Goal: Task Accomplishment & Management: Use online tool/utility

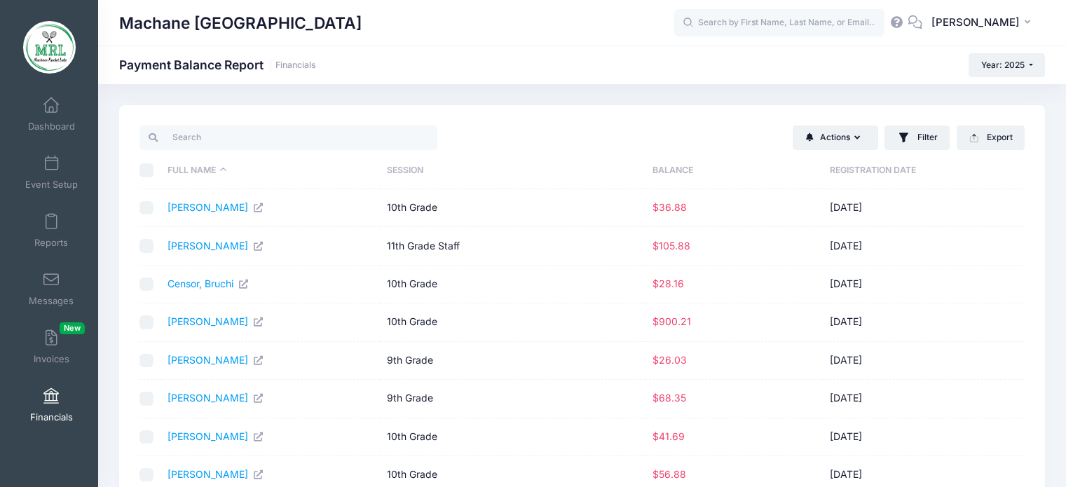
select select "10"
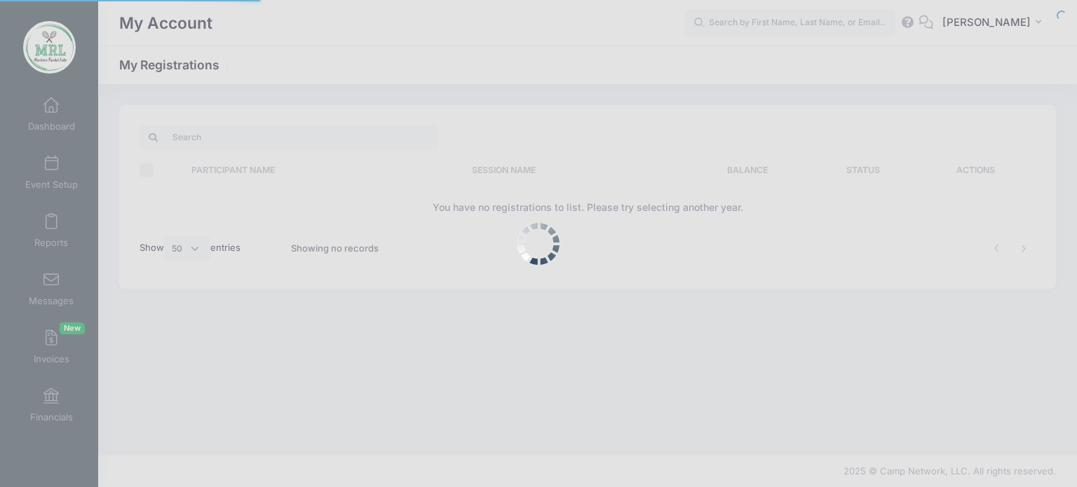
select select "50"
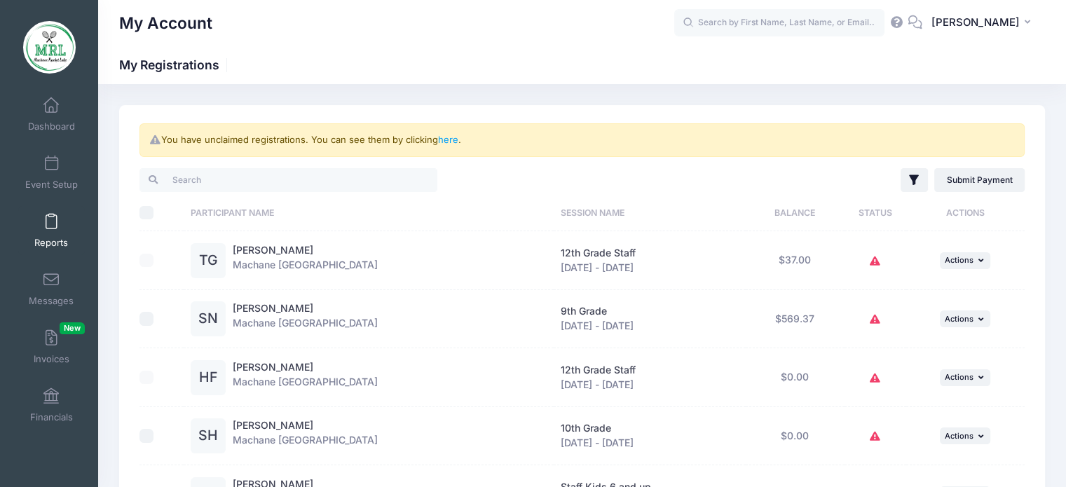
click at [41, 237] on span "Reports" at bounding box center [51, 243] width 34 height 12
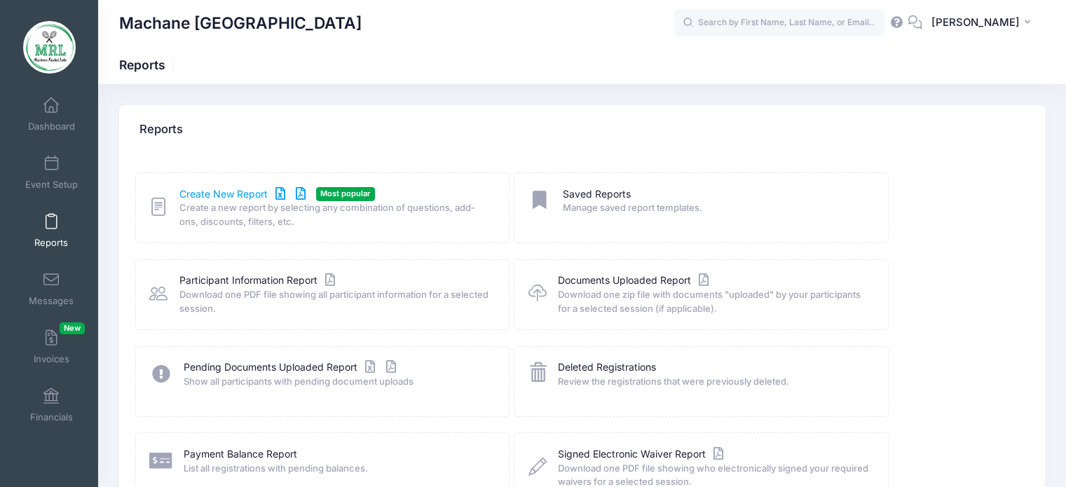
click at [229, 196] on link "Create New Report" at bounding box center [244, 194] width 130 height 15
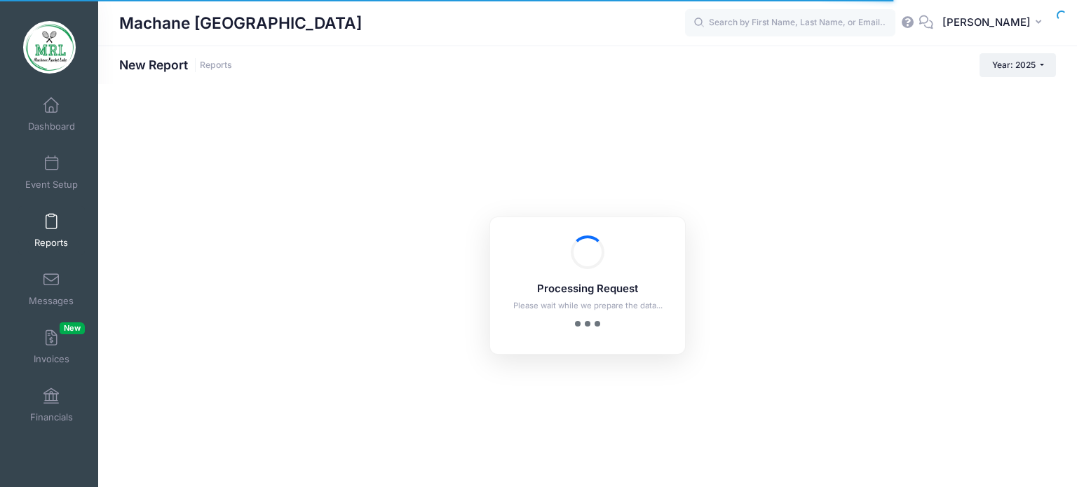
checkbox input "true"
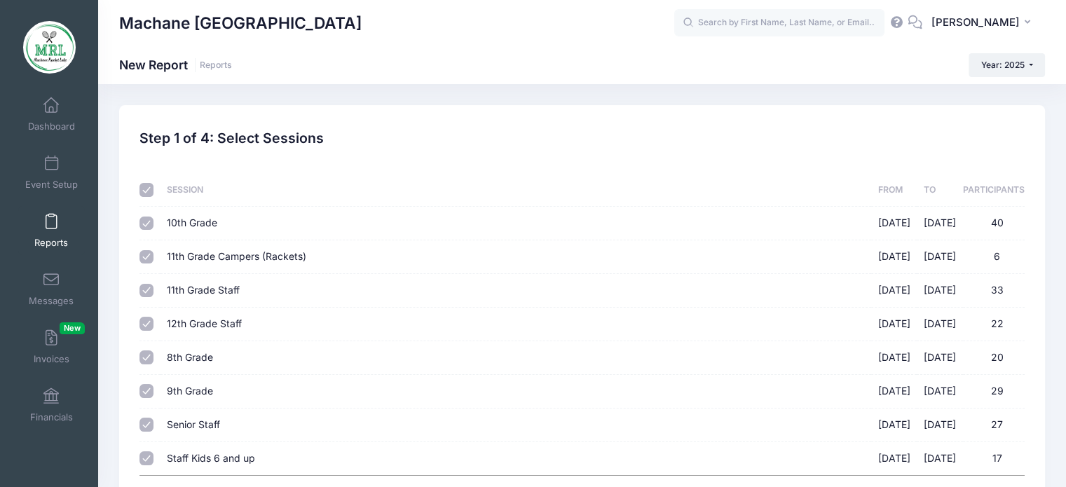
click at [146, 256] on input "11th Grade Campers (Rackets) 08/14/2025 - 08/28/2025 6" at bounding box center [147, 257] width 14 height 14
checkbox input "false"
click at [147, 292] on input "11th Grade Staff 08/14/2025 - 08/28/2025 33" at bounding box center [147, 291] width 14 height 14
checkbox input "false"
click at [144, 323] on input "12th Grade Staff 08/14/2025 - 08/28/2025 22" at bounding box center [147, 324] width 14 height 14
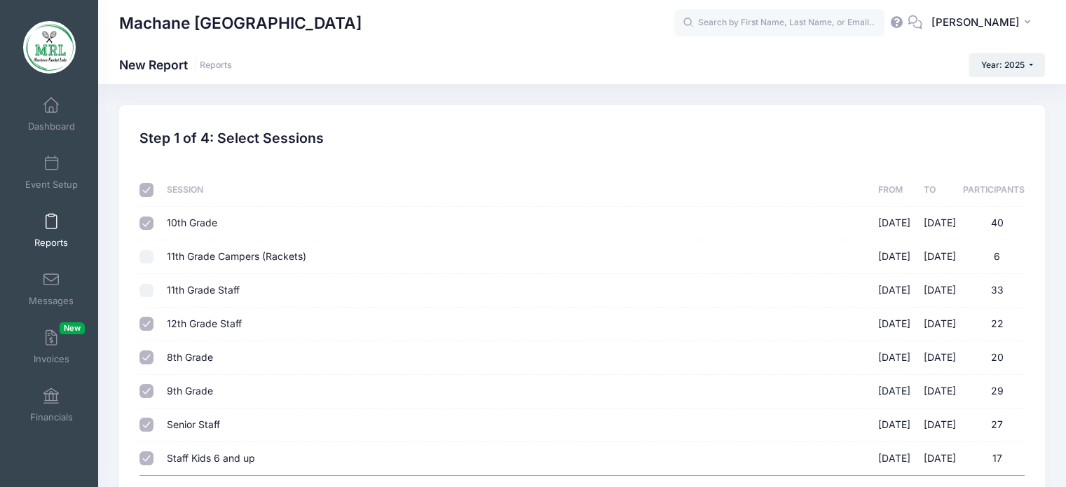
checkbox input "false"
click at [148, 358] on input "8th Grade 08/14/2025 - 08/28/2025 20" at bounding box center [147, 358] width 14 height 14
checkbox input "true"
click at [143, 428] on input "Senior Staff 08/14/2025 - 08/28/2025 27" at bounding box center [147, 425] width 14 height 14
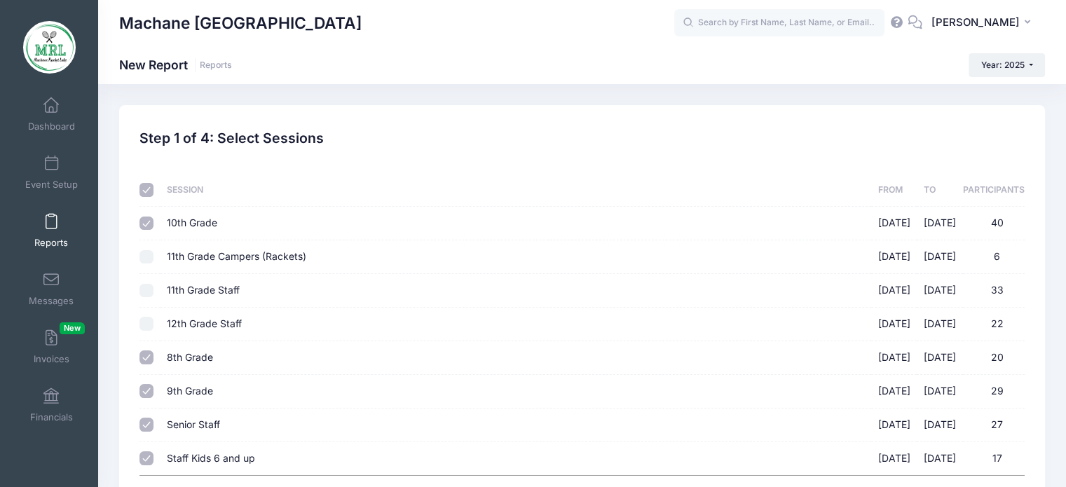
checkbox input "false"
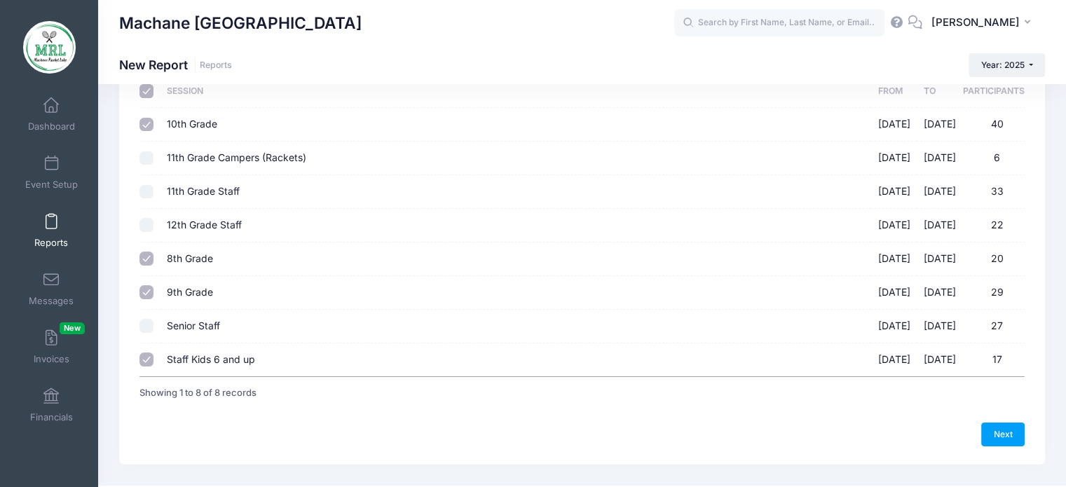
scroll to position [108, 0]
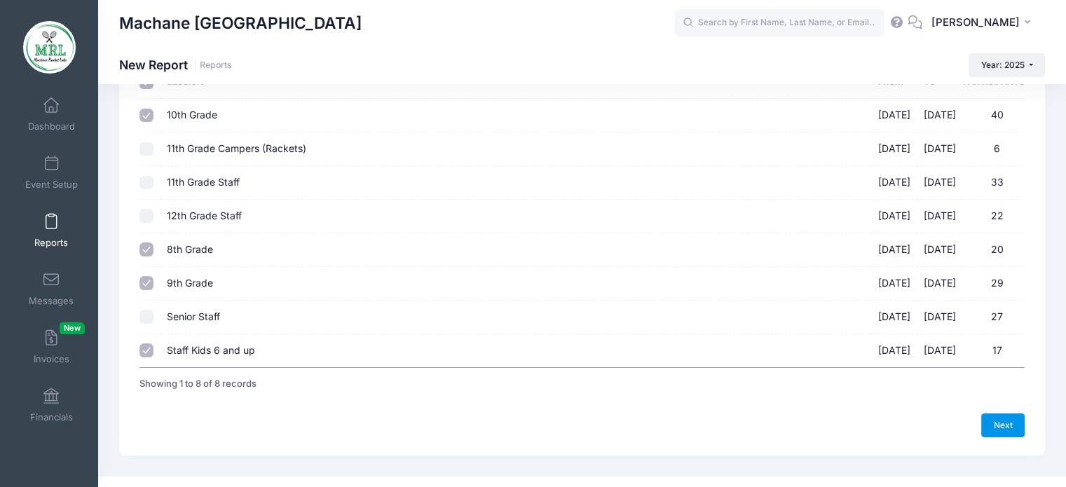
click at [999, 423] on link "Next" at bounding box center [1002, 426] width 43 height 24
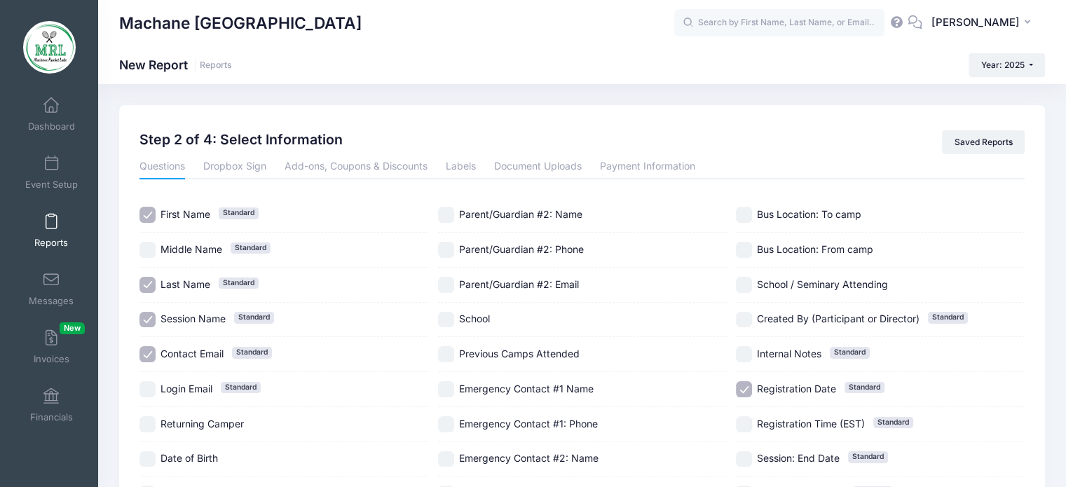
click at [145, 352] on input "Contact Email Standard" at bounding box center [148, 354] width 16 height 16
checkbox input "false"
click at [743, 387] on input "Registration Date Standard" at bounding box center [744, 389] width 16 height 16
checkbox input "false"
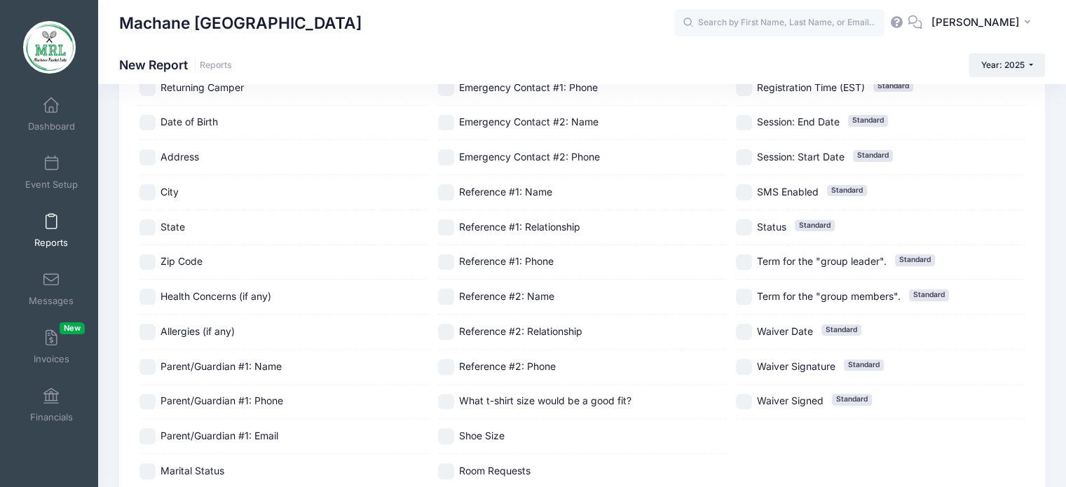
scroll to position [351, 0]
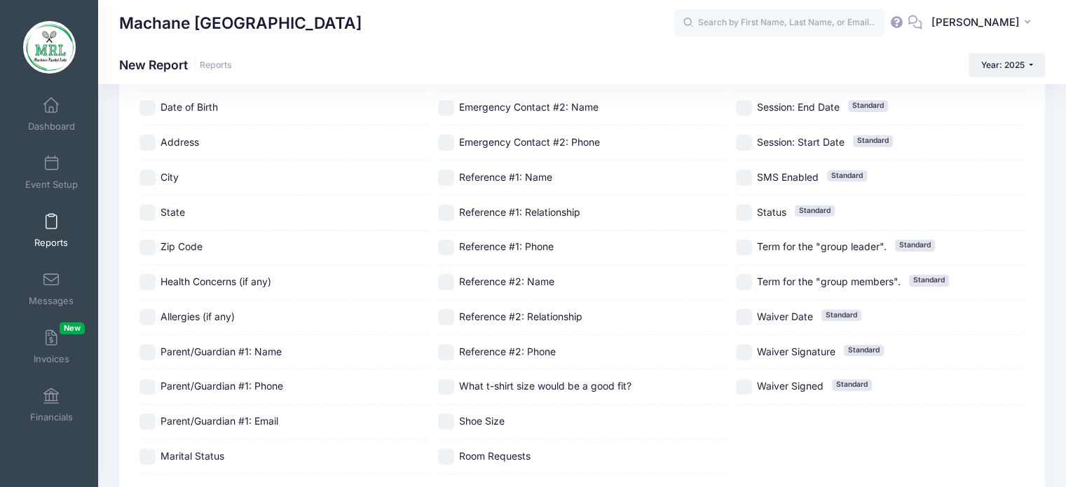
click at [446, 417] on input "Shoe Size" at bounding box center [446, 422] width 16 height 16
checkbox input "true"
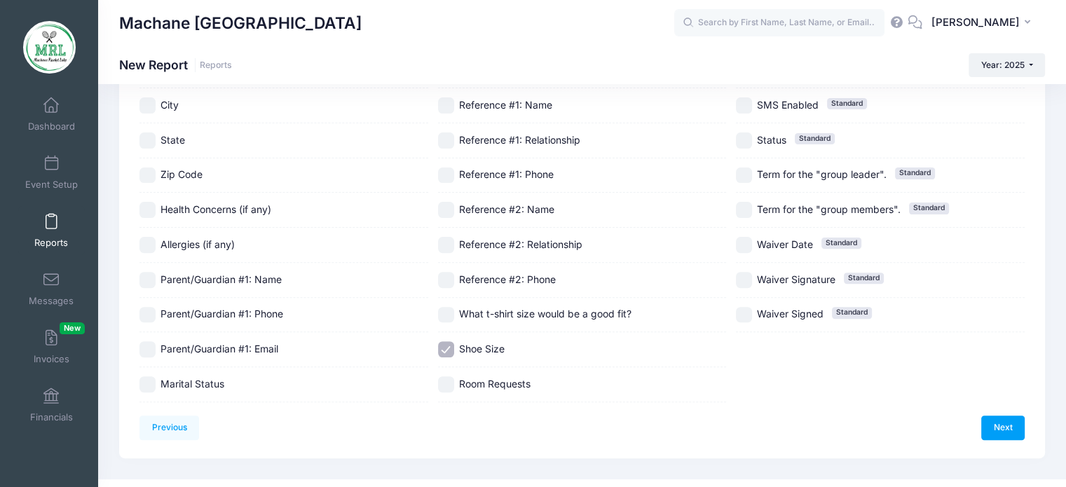
scroll to position [426, 0]
click at [1000, 415] on link "Next" at bounding box center [1002, 426] width 43 height 24
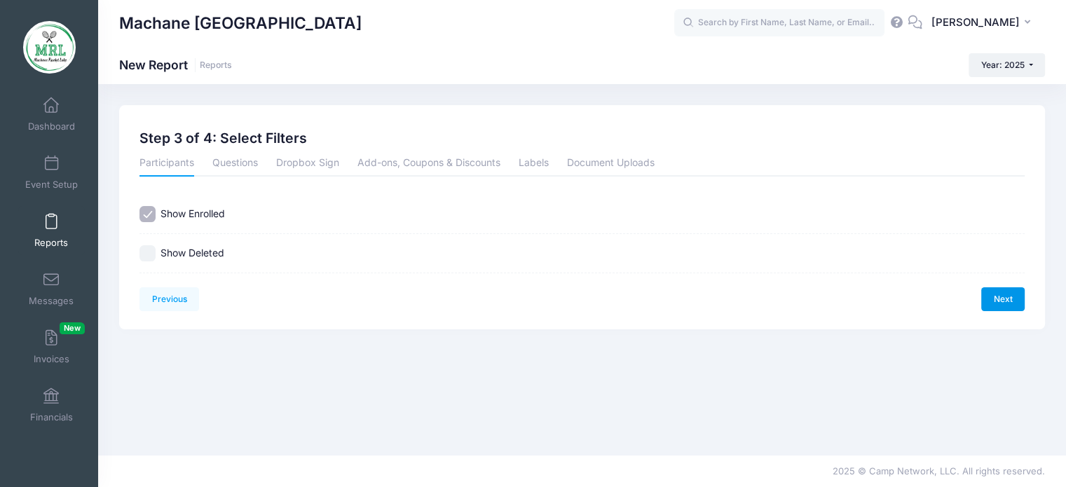
scroll to position [0, 0]
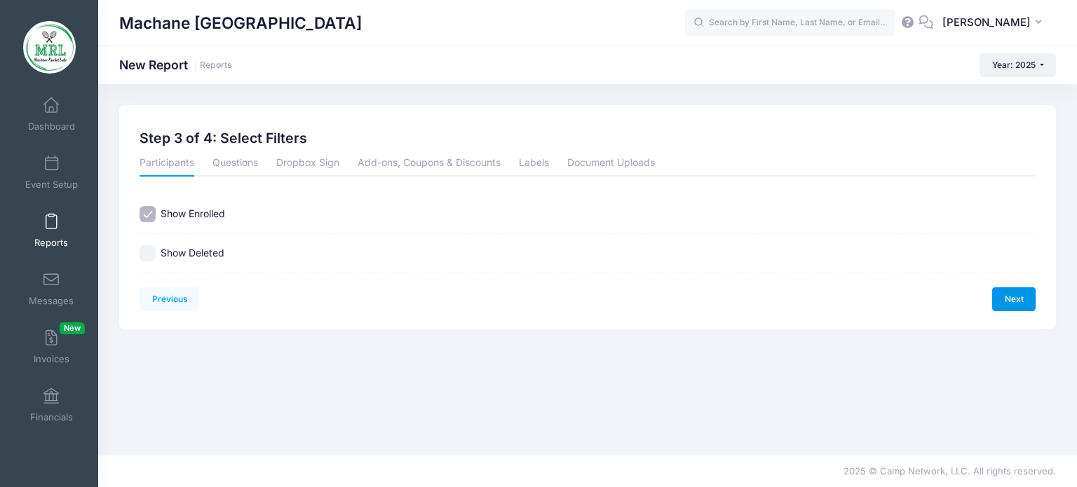
click at [1012, 303] on link "Next" at bounding box center [1013, 299] width 43 height 24
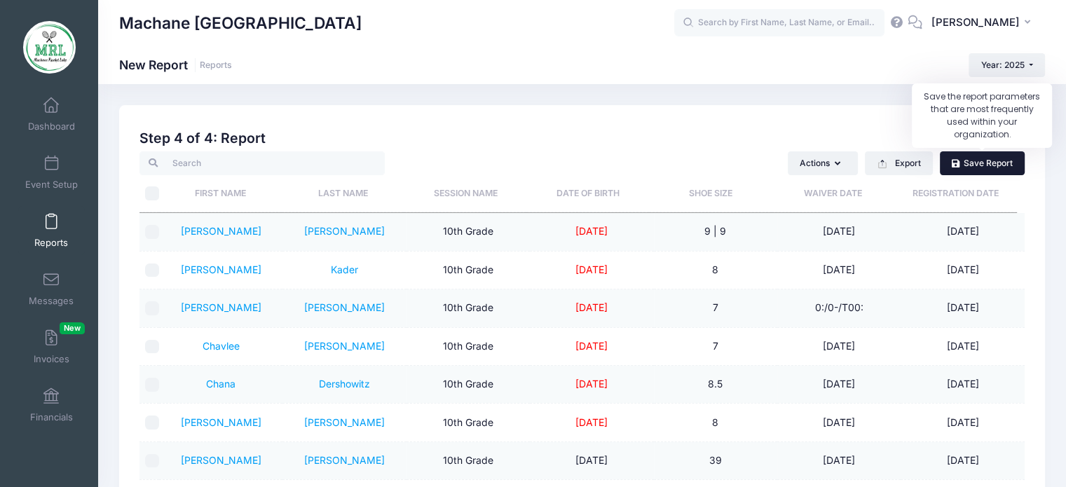
click at [976, 161] on link "Save Report" at bounding box center [982, 163] width 85 height 24
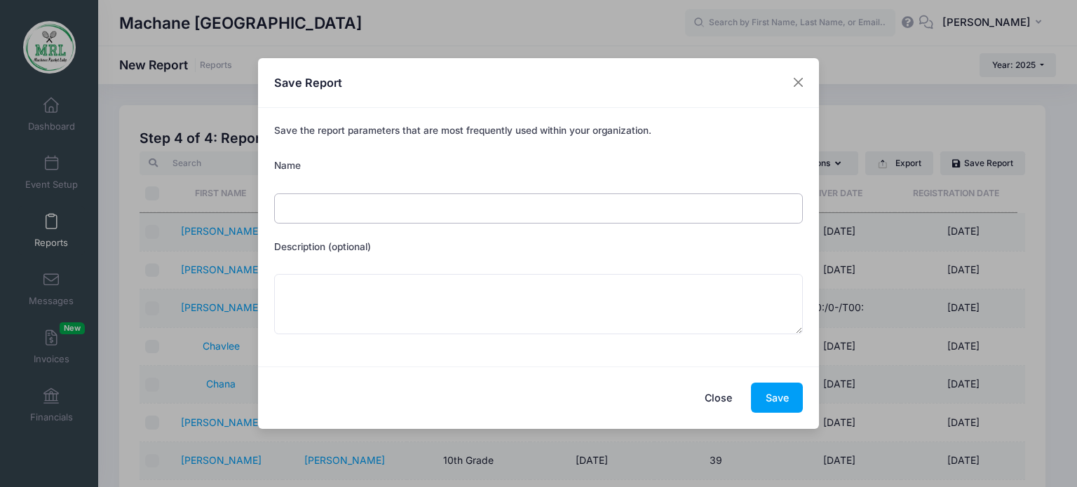
click at [457, 201] on input "Name" at bounding box center [538, 208] width 529 height 30
type input "Camper shoe size list"
click at [772, 398] on button "Save" at bounding box center [777, 398] width 52 height 30
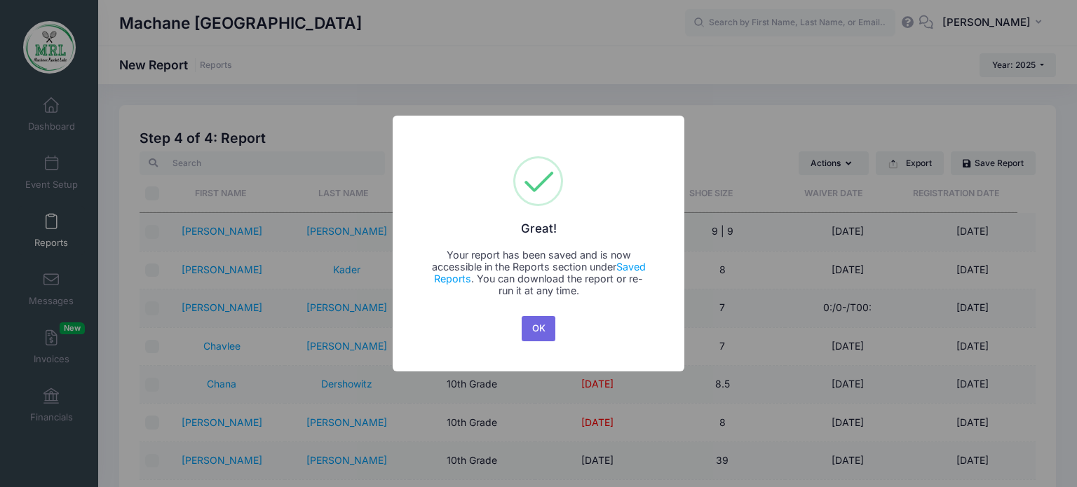
click at [772, 398] on div "× Great! Your report has been saved and is now accessible in the Reports sectio…" at bounding box center [538, 243] width 1077 height 487
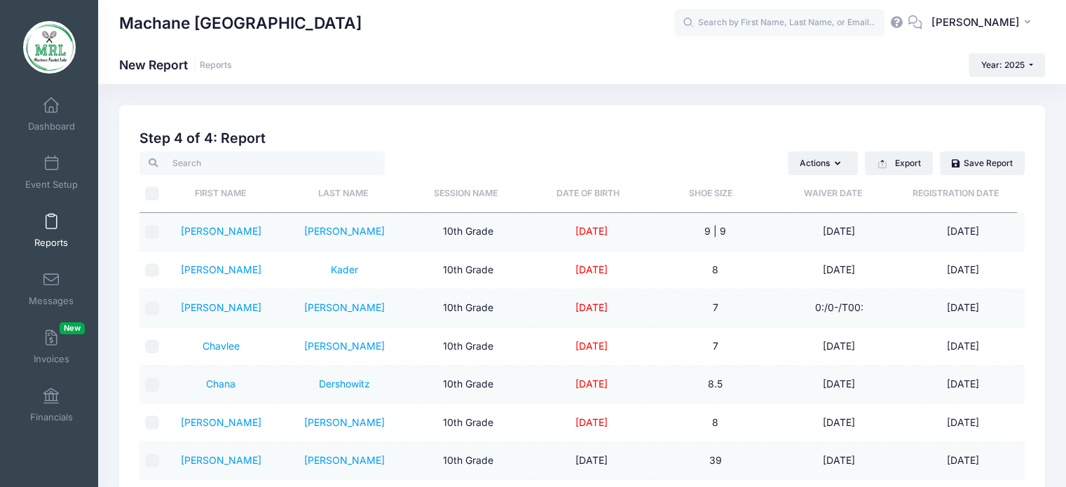
click at [51, 217] on span at bounding box center [51, 222] width 0 height 15
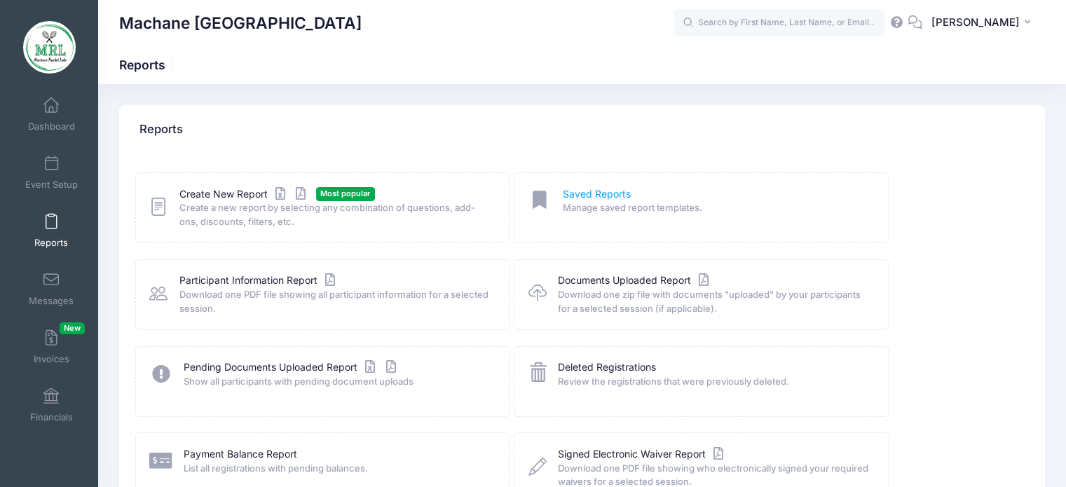
click at [595, 193] on link "Saved Reports" at bounding box center [597, 194] width 68 height 15
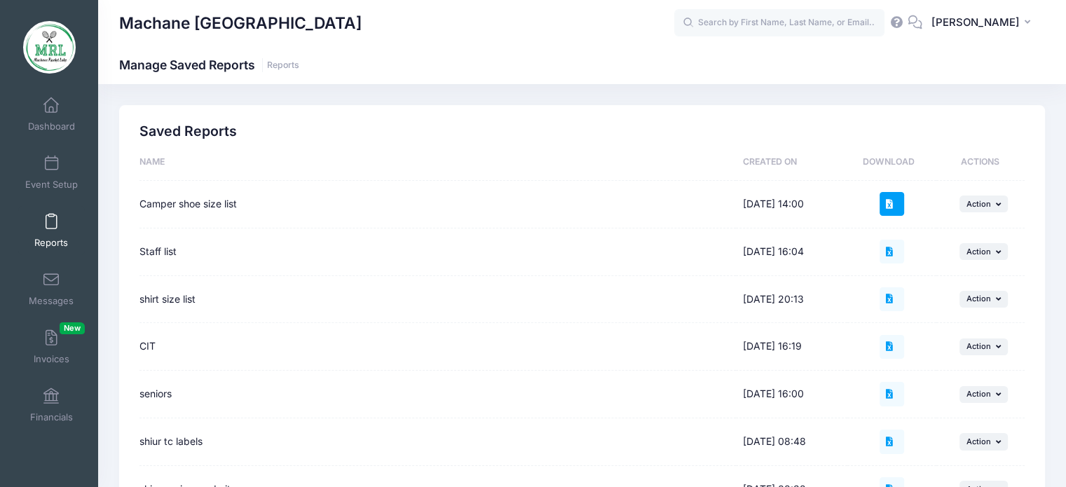
click at [897, 206] on icon at bounding box center [891, 204] width 11 height 9
click at [998, 201] on icon "button" at bounding box center [1000, 205] width 8 height 8
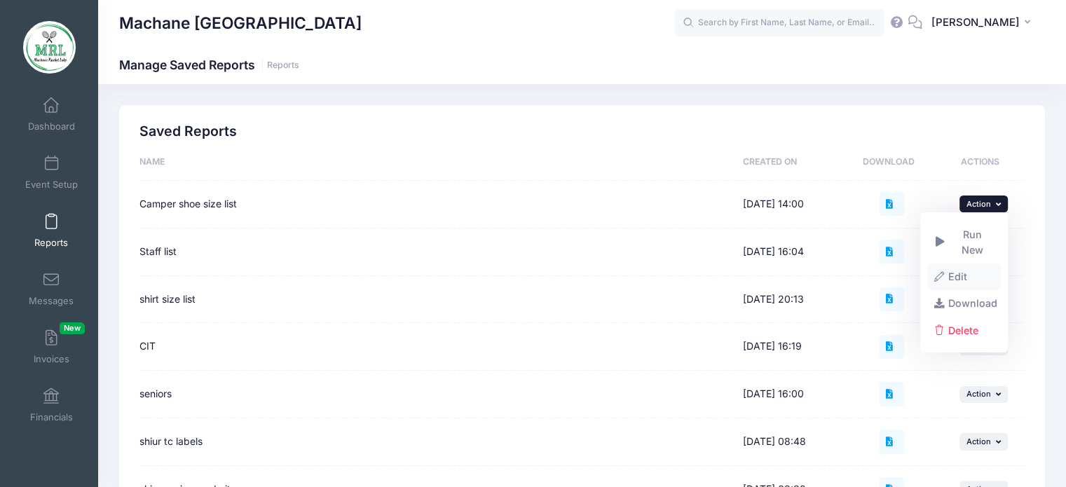
click at [958, 264] on link "Edit" at bounding box center [965, 277] width 74 height 27
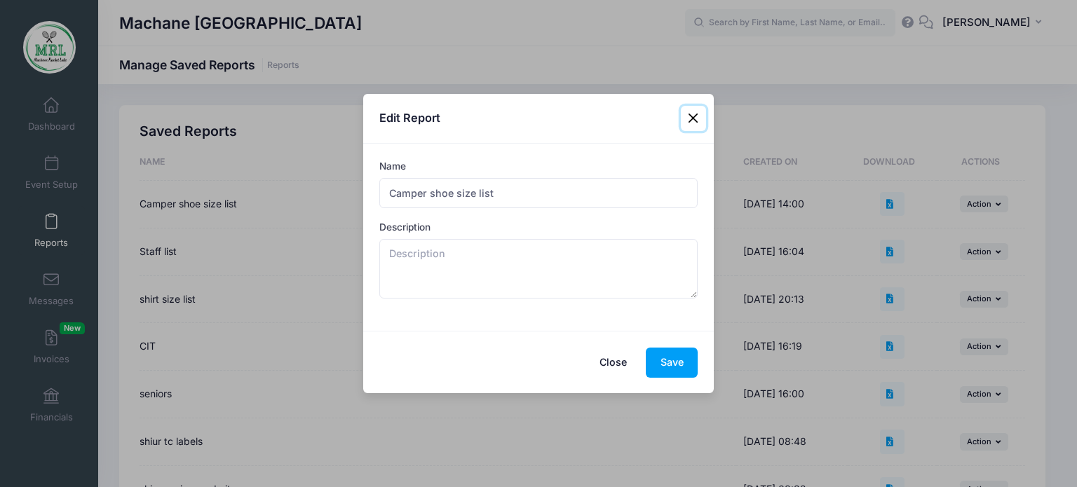
click at [697, 125] on button "Close" at bounding box center [693, 118] width 25 height 25
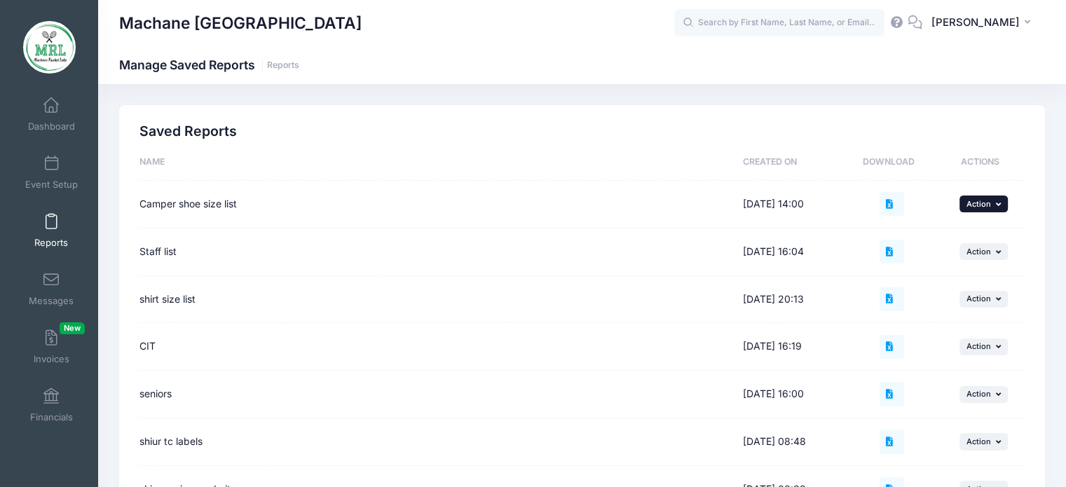
click at [989, 207] on span "Action" at bounding box center [979, 204] width 25 height 10
click at [970, 240] on link "Run New" at bounding box center [965, 243] width 74 height 42
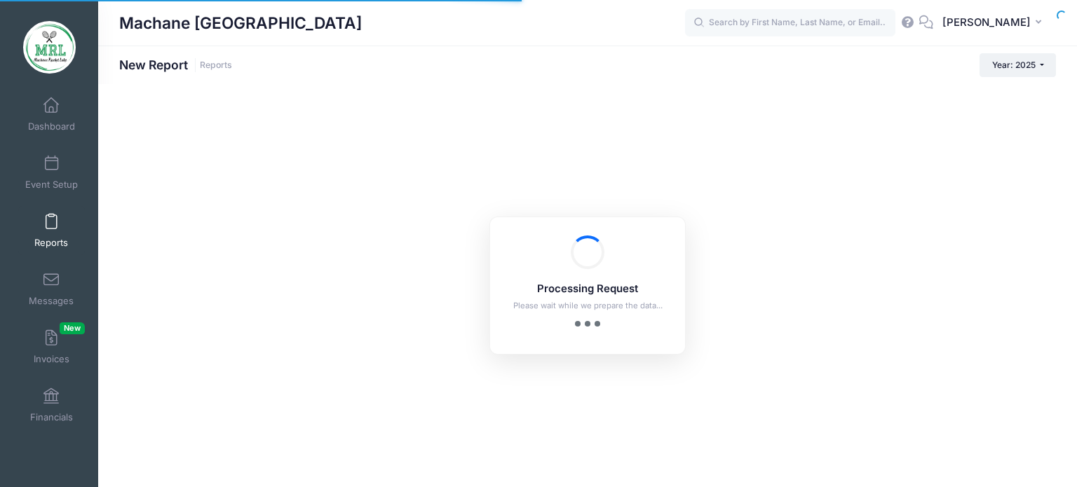
checkbox input "false"
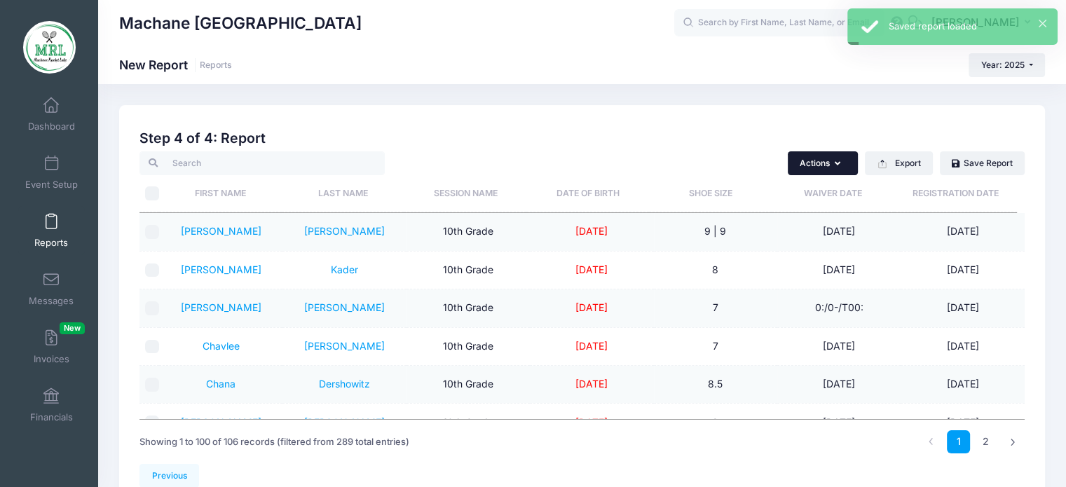
click at [836, 164] on icon "button" at bounding box center [840, 164] width 11 height 0
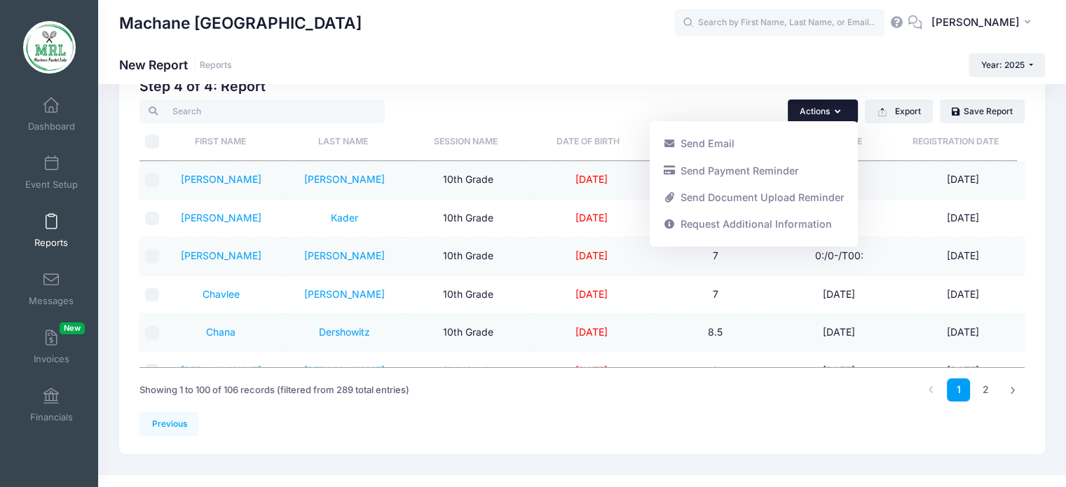
scroll to position [50, 0]
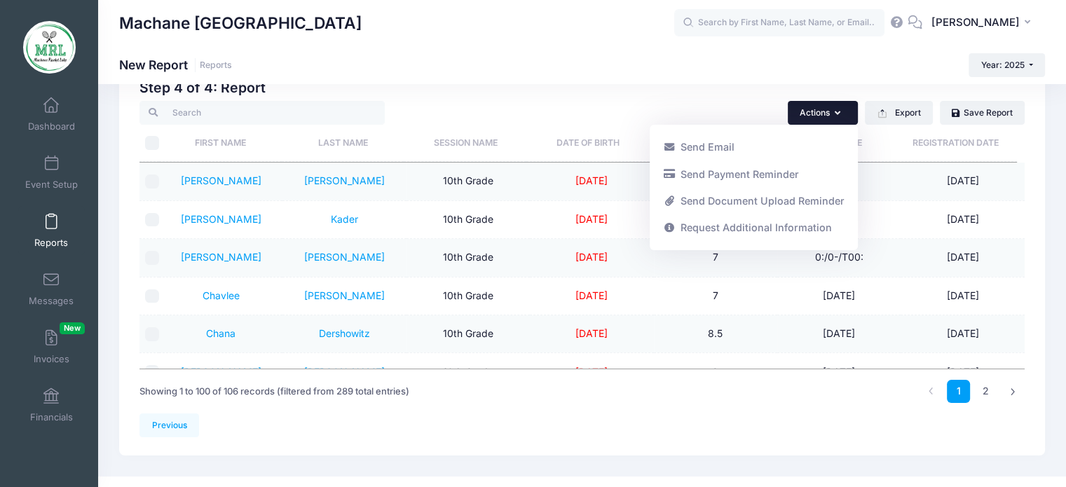
click at [733, 90] on h2 "Step 4 of 4: Report" at bounding box center [582, 88] width 885 height 16
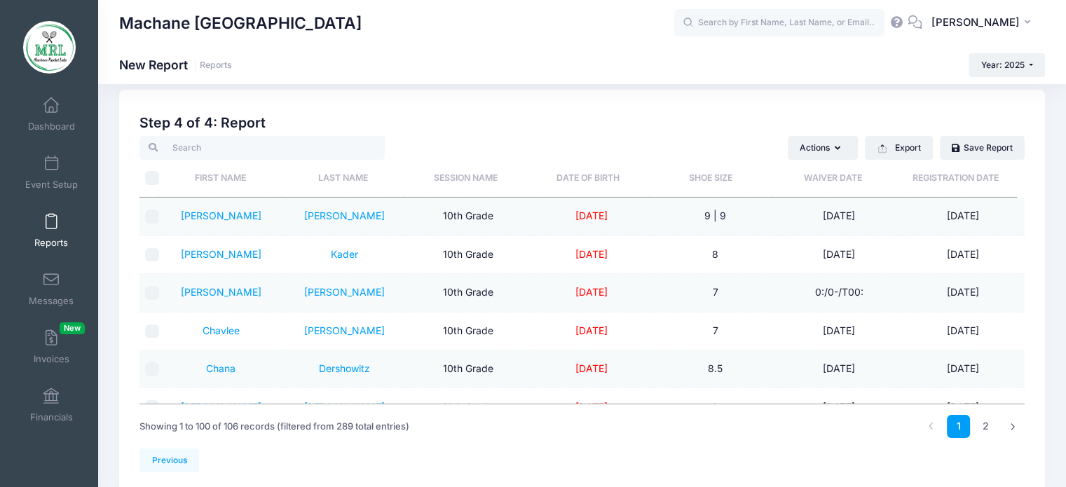
scroll to position [19, 0]
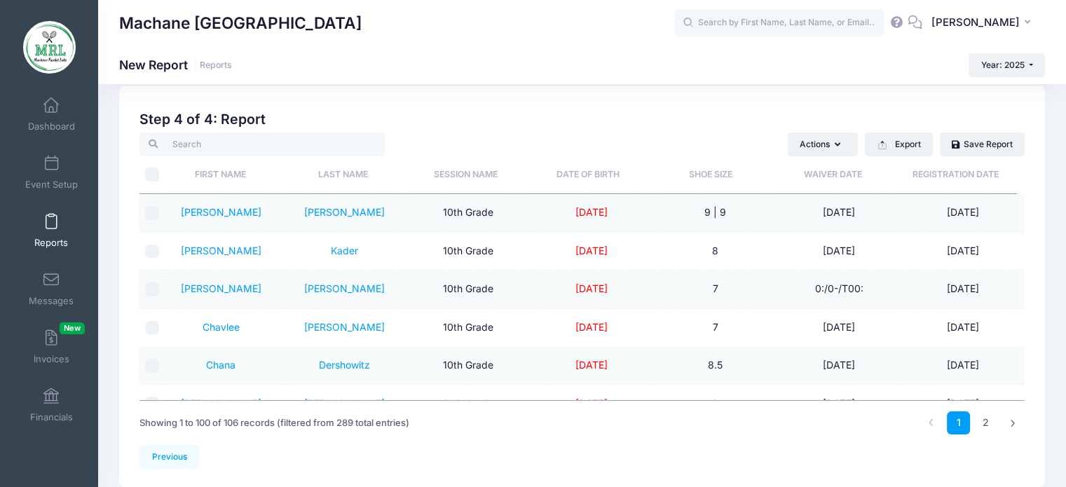
click at [51, 228] on span at bounding box center [51, 222] width 0 height 15
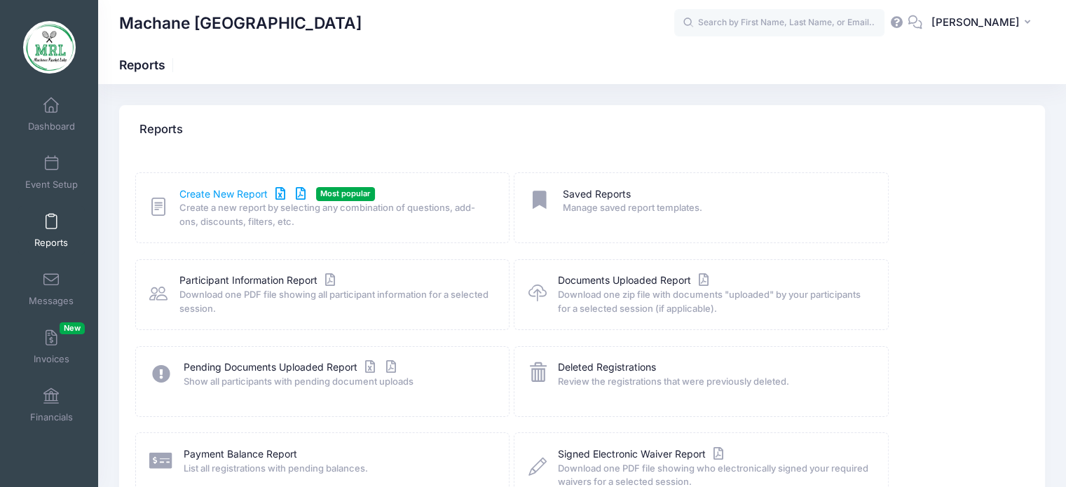
click at [229, 193] on link "Create New Report" at bounding box center [244, 194] width 130 height 15
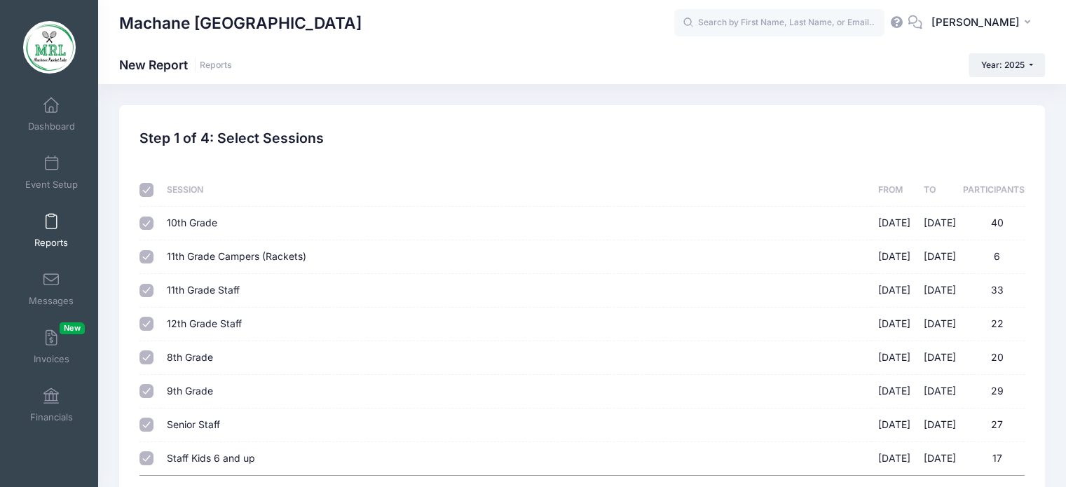
click at [146, 292] on input "11th Grade Staff [DATE] - [DATE] 33" at bounding box center [147, 291] width 14 height 14
checkbox input "false"
click at [140, 327] on input "12th Grade Staff [DATE] - [DATE] 22" at bounding box center [147, 324] width 14 height 14
checkbox input "false"
click at [145, 430] on input "Senior Staff [DATE] - [DATE] 27" at bounding box center [147, 425] width 14 height 14
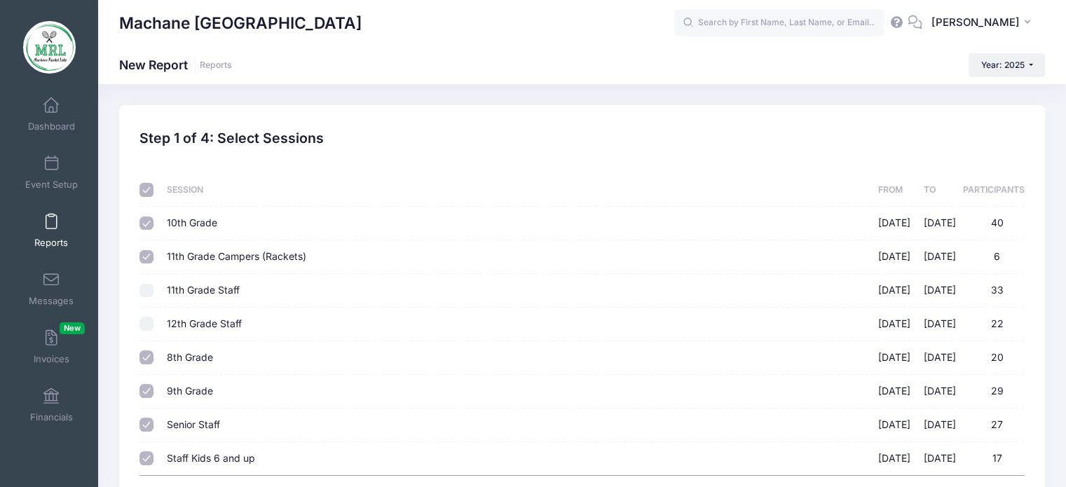
checkbox input "false"
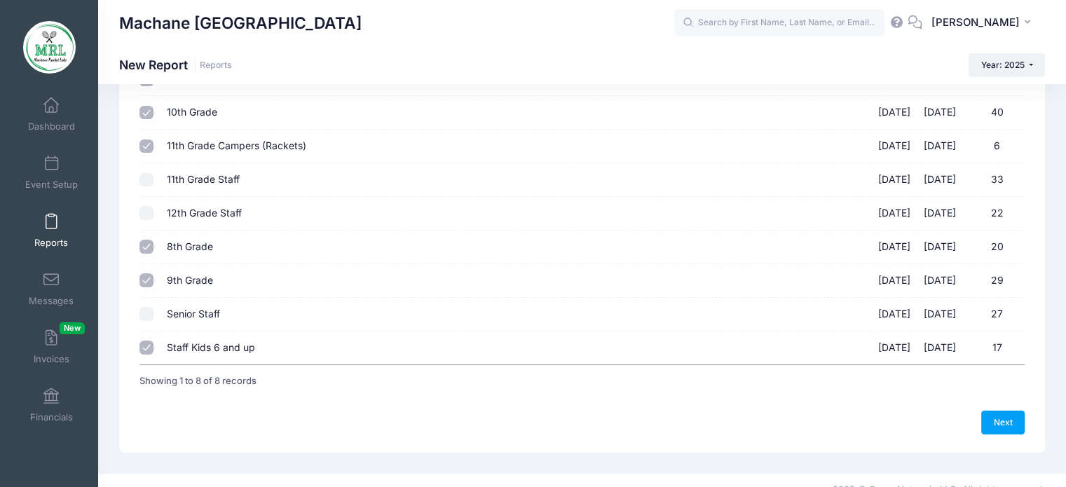
scroll to position [109, 0]
click at [1010, 422] on link "Next" at bounding box center [1002, 424] width 43 height 24
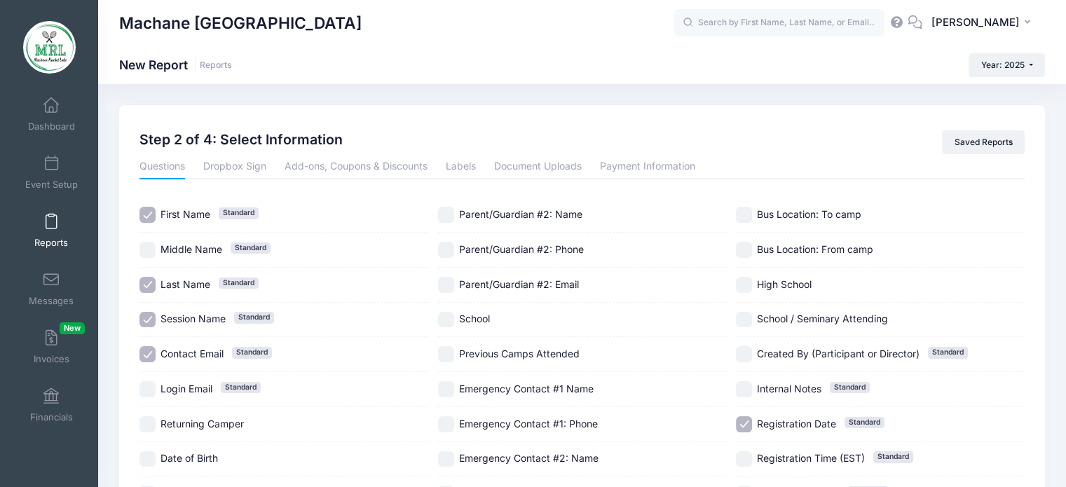
click at [139, 358] on div "Questions Dropbox Sign Add-ons, Coupons & Discounts Labels Document Uploads Pay…" at bounding box center [582, 489] width 899 height 671
click at [148, 355] on input "Contact Email Standard" at bounding box center [148, 354] width 16 height 16
checkbox input "false"
click at [745, 423] on input "Registration Date Standard" at bounding box center [744, 424] width 16 height 16
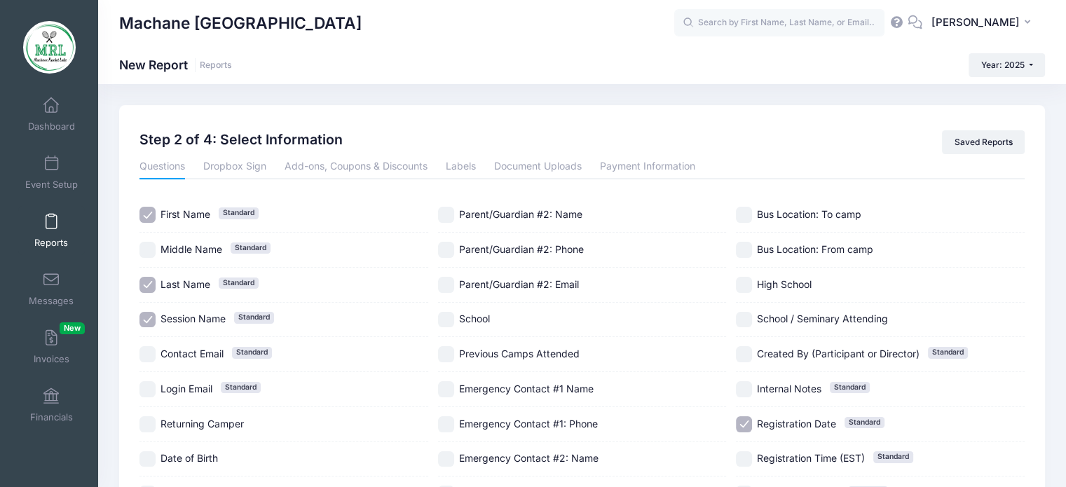
checkbox input "false"
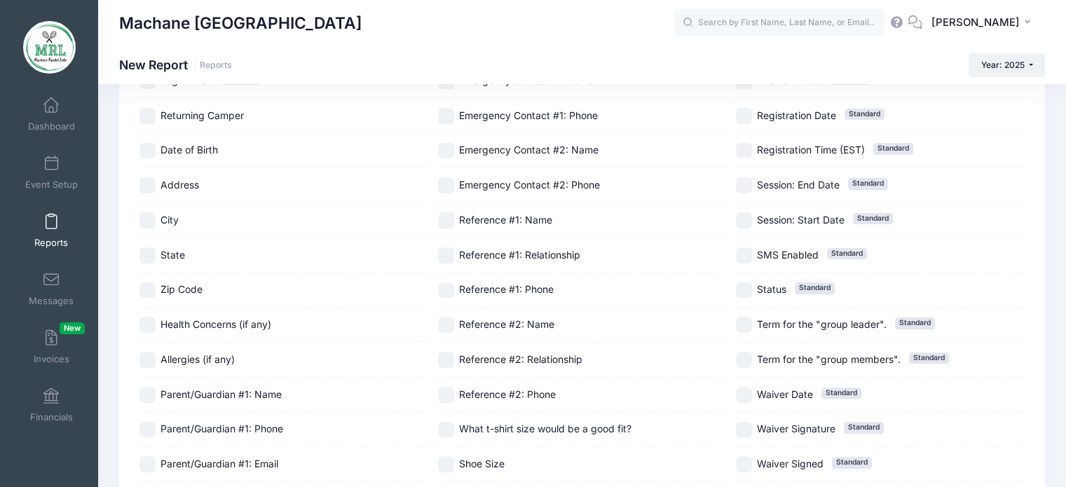
scroll to position [337, 0]
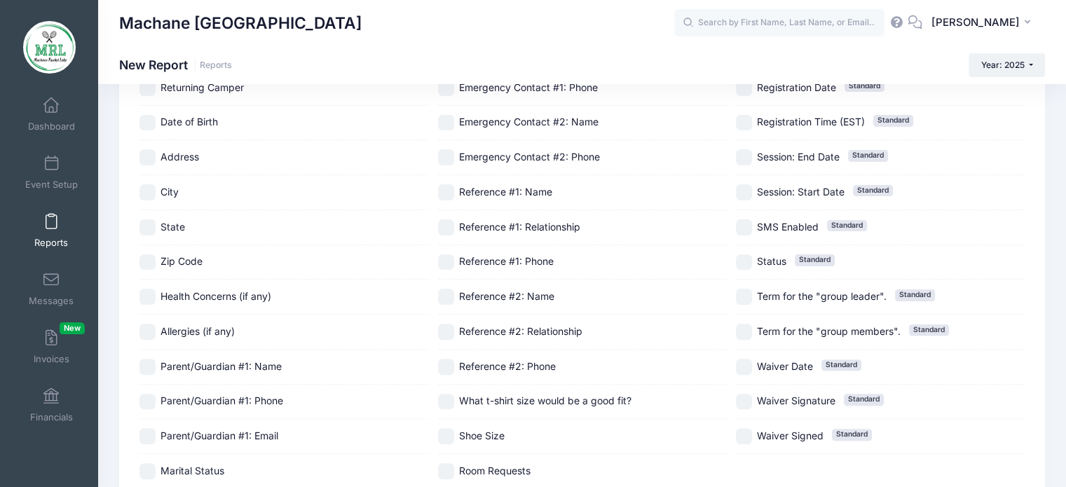
click at [448, 430] on input "Shoe Size" at bounding box center [446, 436] width 16 height 16
checkbox input "true"
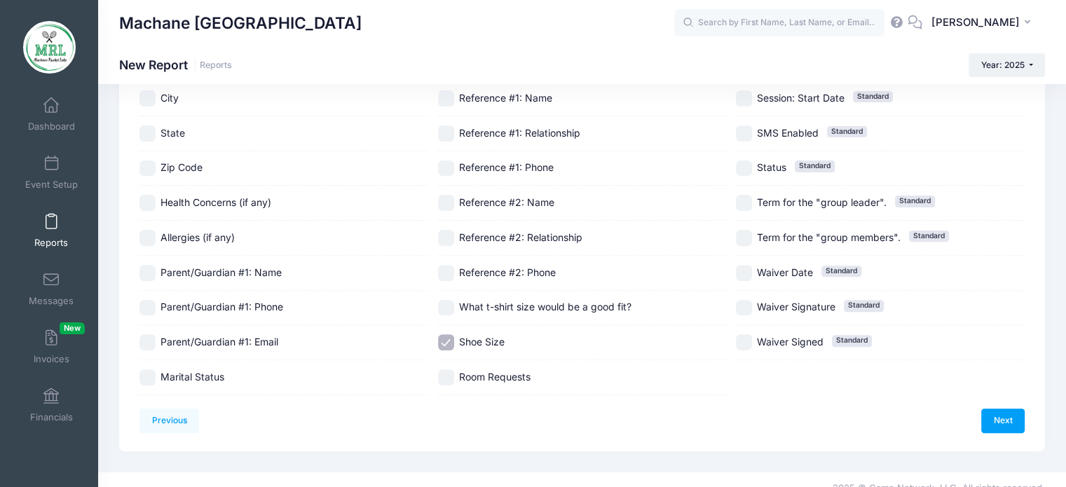
scroll to position [444, 0]
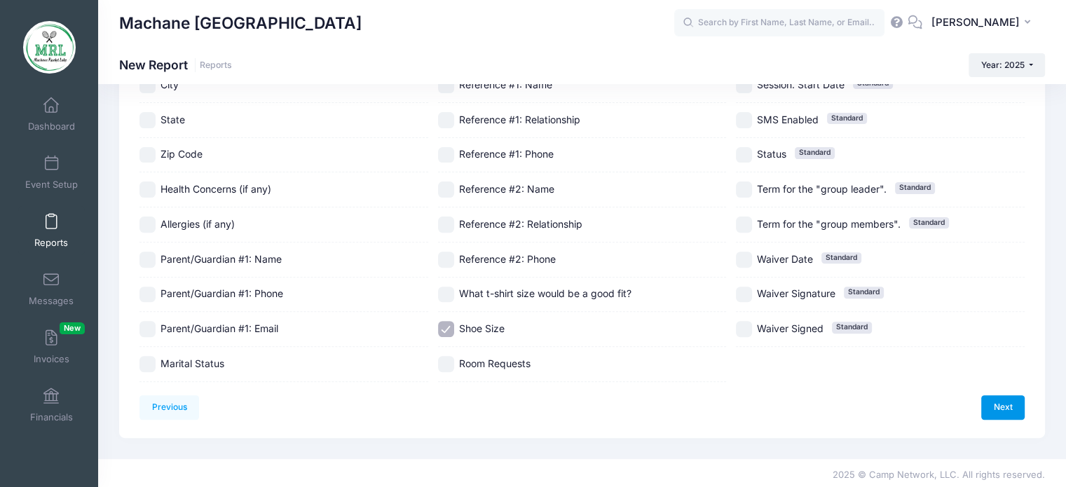
click at [1004, 395] on link "Next" at bounding box center [1002, 407] width 43 height 24
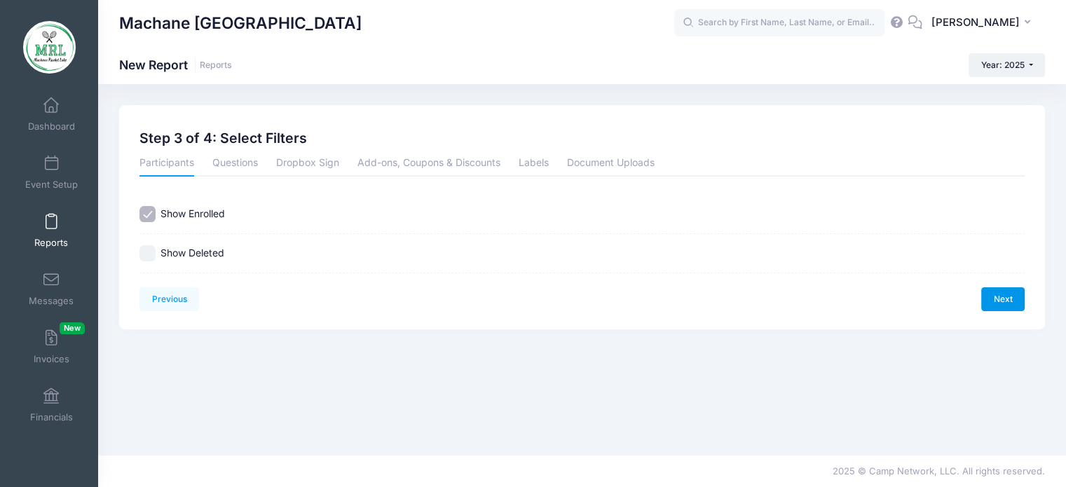
scroll to position [0, 0]
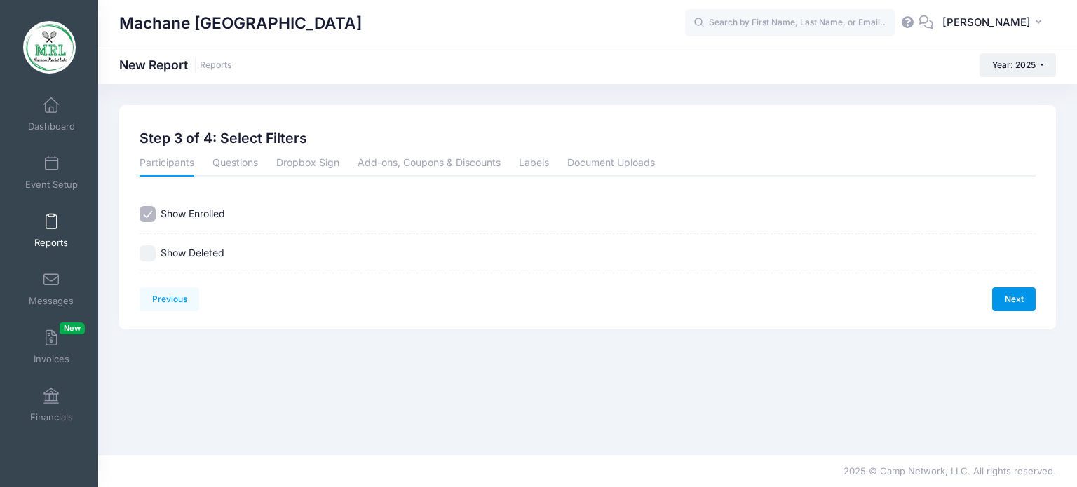
click at [1019, 295] on link "Next" at bounding box center [1013, 299] width 43 height 24
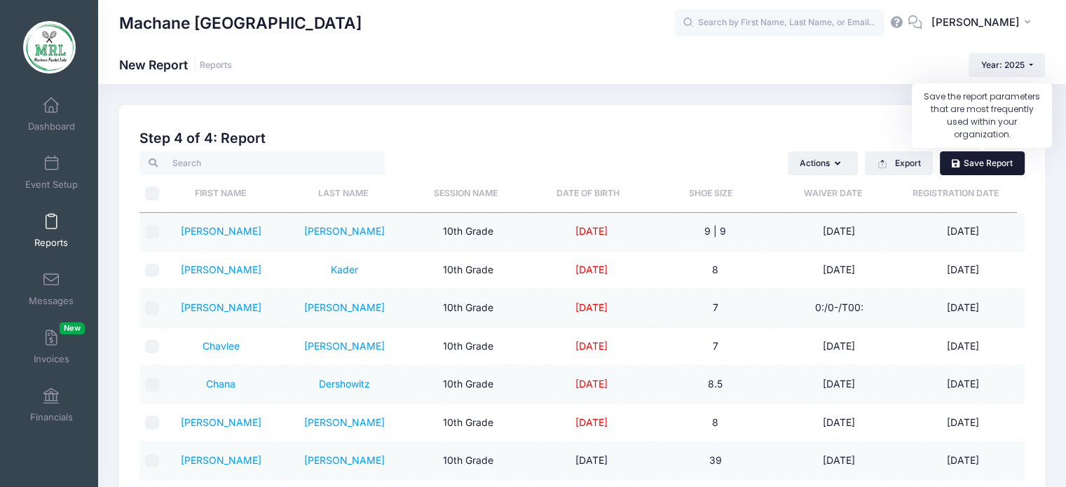
click at [975, 162] on link "Save Report" at bounding box center [982, 163] width 85 height 24
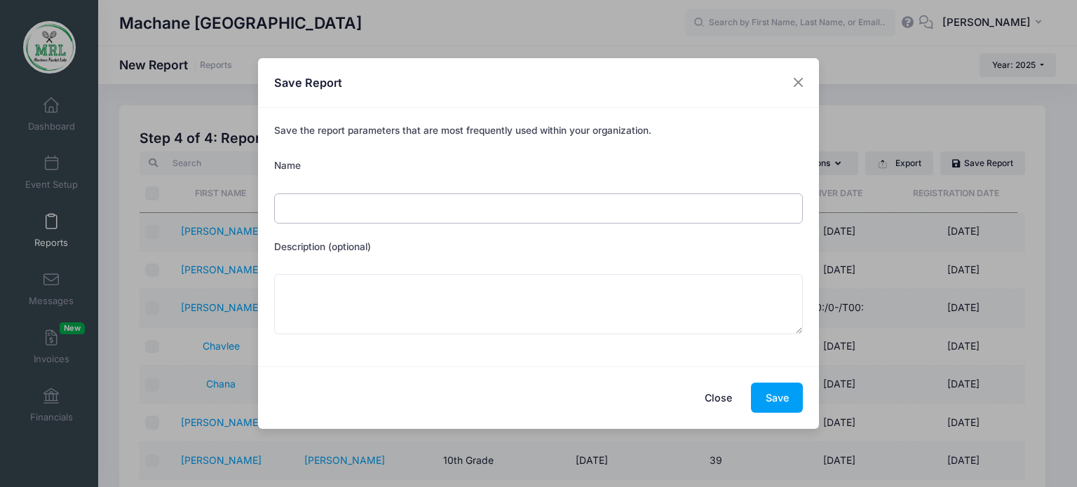
click at [407, 201] on input "Name" at bounding box center [538, 208] width 529 height 30
type input "c"
type input "Campers Shoe Size List(with rackets)"
click at [775, 403] on button "Save" at bounding box center [777, 398] width 52 height 30
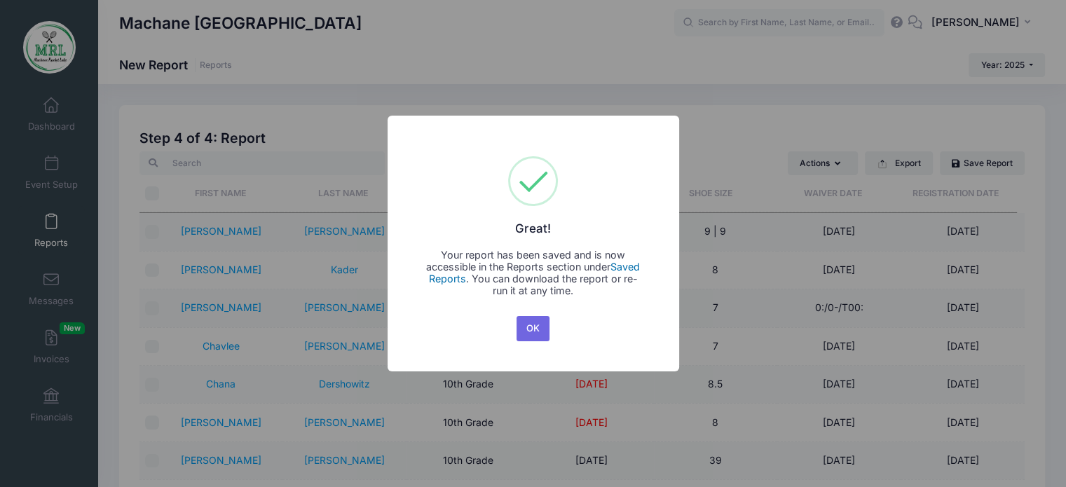
click at [627, 266] on link "Saved Reports" at bounding box center [535, 273] width 212 height 24
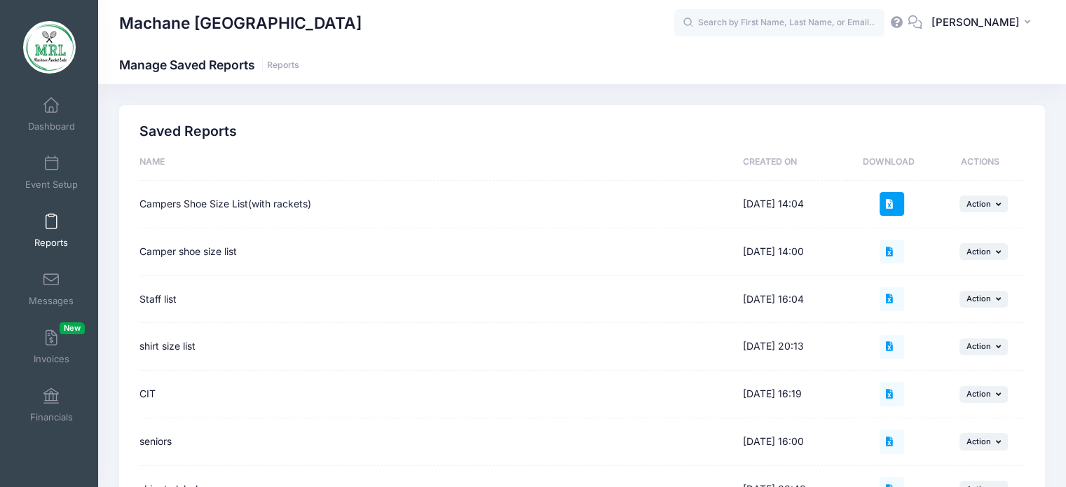
click at [897, 201] on icon at bounding box center [891, 204] width 11 height 9
click at [972, 252] on span "Action" at bounding box center [979, 252] width 25 height 10
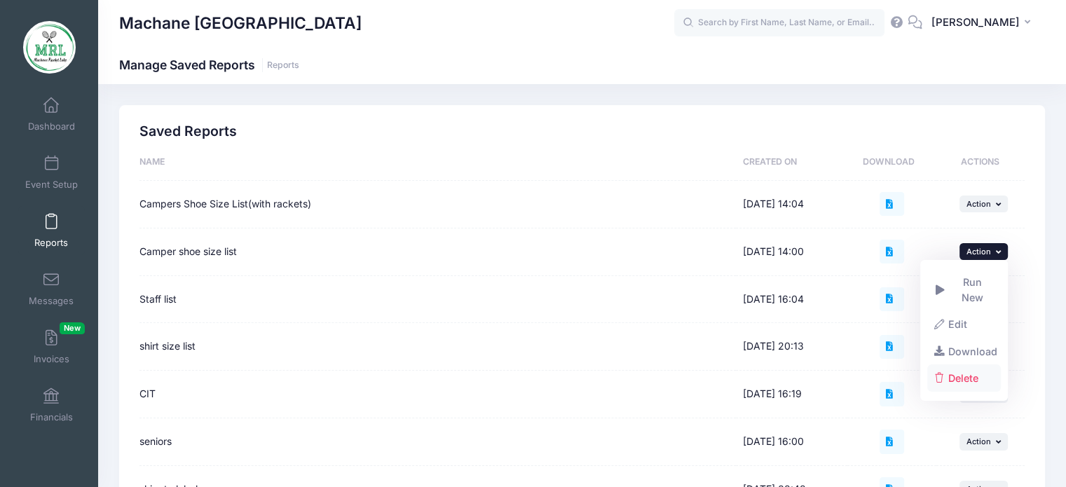
click at [974, 365] on link "Delete" at bounding box center [965, 378] width 74 height 27
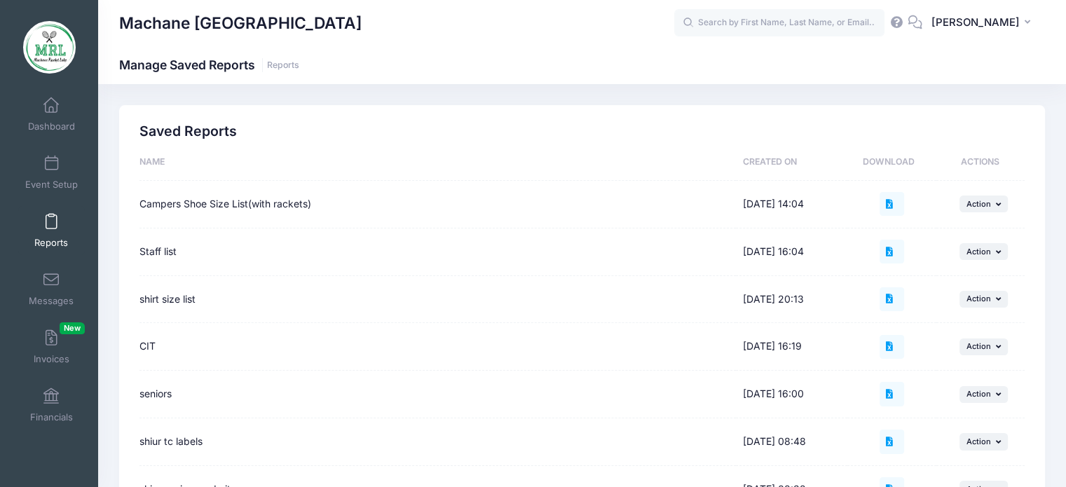
click at [51, 221] on span at bounding box center [51, 222] width 0 height 15
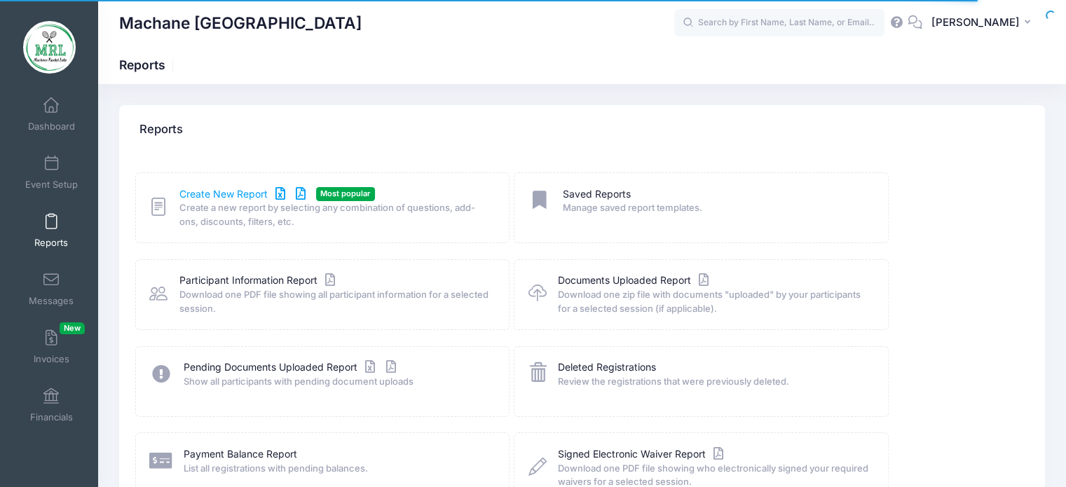
click at [247, 191] on link "Create New Report" at bounding box center [244, 194] width 130 height 15
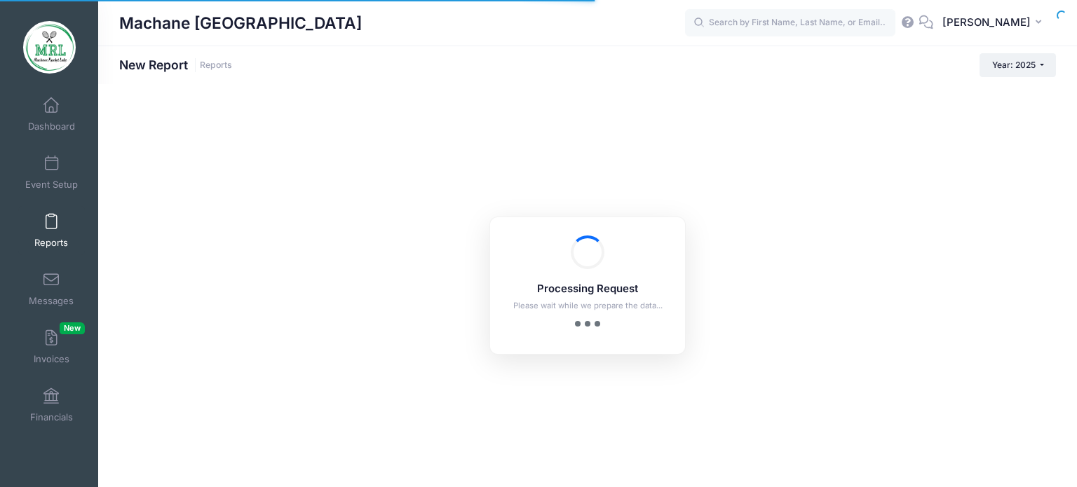
checkbox input "true"
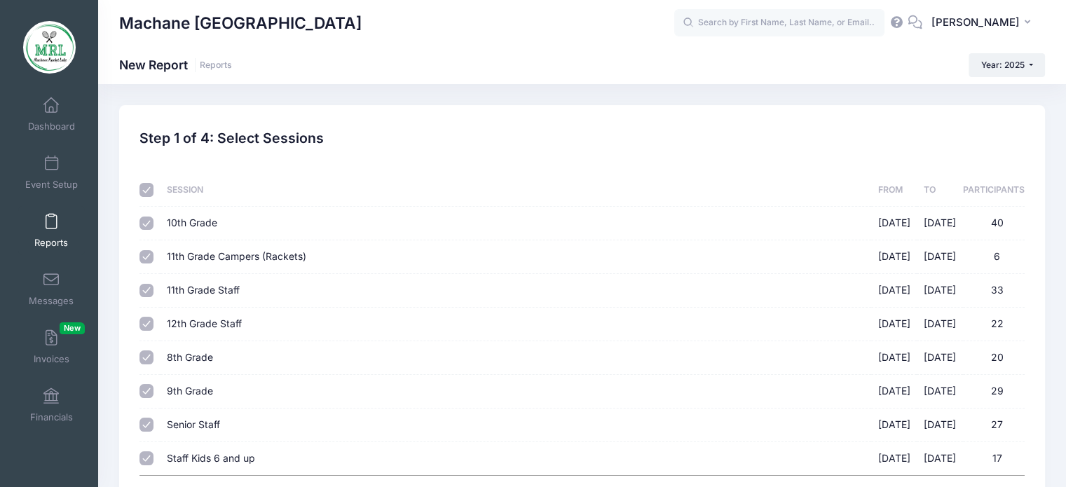
click at [143, 255] on input "11th Grade Campers (Rackets) [DATE] - [DATE] 6" at bounding box center [147, 257] width 14 height 14
checkbox input "false"
click at [144, 217] on input "10th Grade 08/14/2025 - 08/28/2025 40" at bounding box center [147, 224] width 14 height 14
checkbox input "false"
click at [146, 353] on input "8th Grade 08/14/2025 - 08/28/2025 20" at bounding box center [147, 358] width 14 height 14
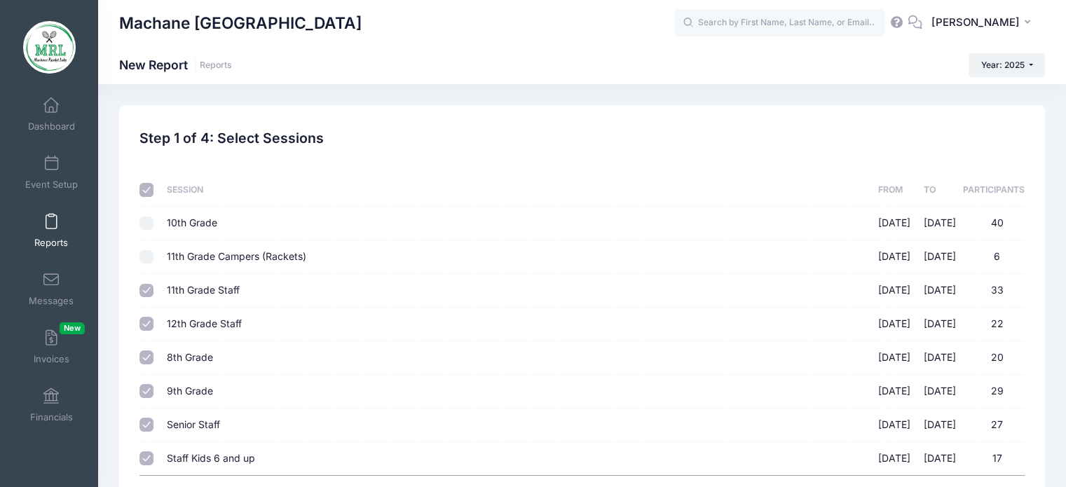
checkbox input "false"
click at [148, 393] on input "9th Grade 08/14/2025 - 08/28/2025 29" at bounding box center [147, 391] width 14 height 14
checkbox input "false"
click at [146, 458] on input "Staff Kids 6 and up 08/14/2025 - 08/28/2025 17" at bounding box center [147, 458] width 14 height 14
checkbox input "false"
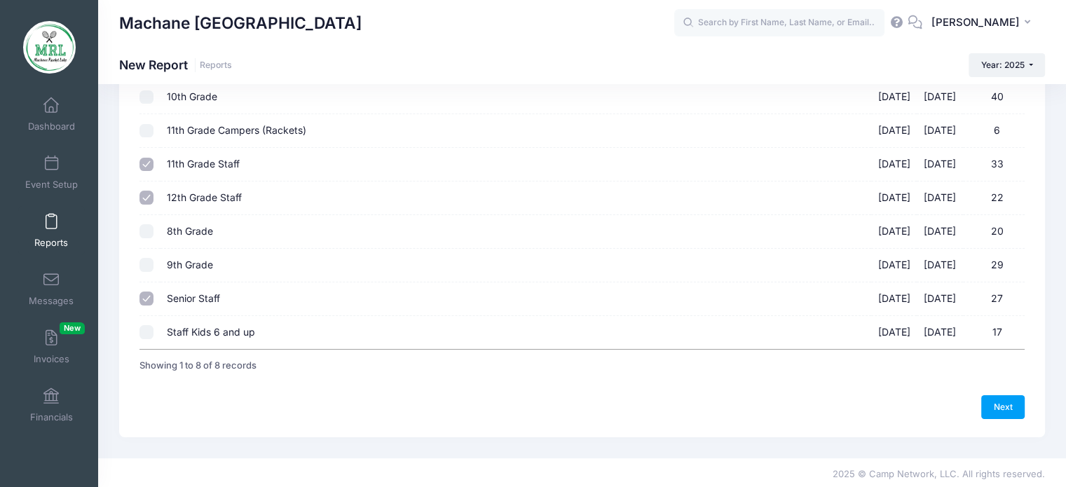
scroll to position [128, 0]
click at [1014, 396] on link "Next" at bounding box center [1002, 406] width 43 height 24
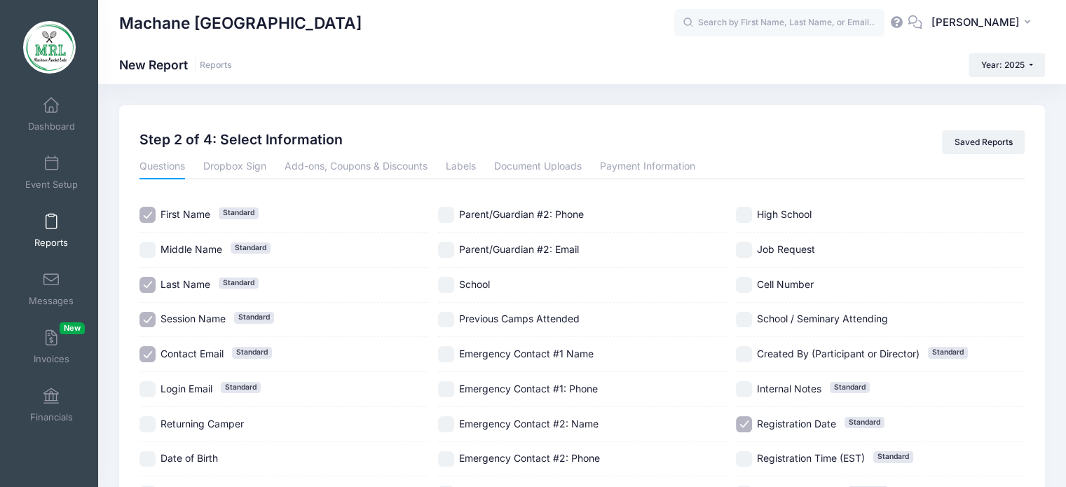
click at [150, 349] on input "Contact Email Standard" at bounding box center [148, 354] width 16 height 16
checkbox input "false"
click at [749, 426] on input "Registration Date Standard" at bounding box center [744, 424] width 16 height 16
checkbox input "false"
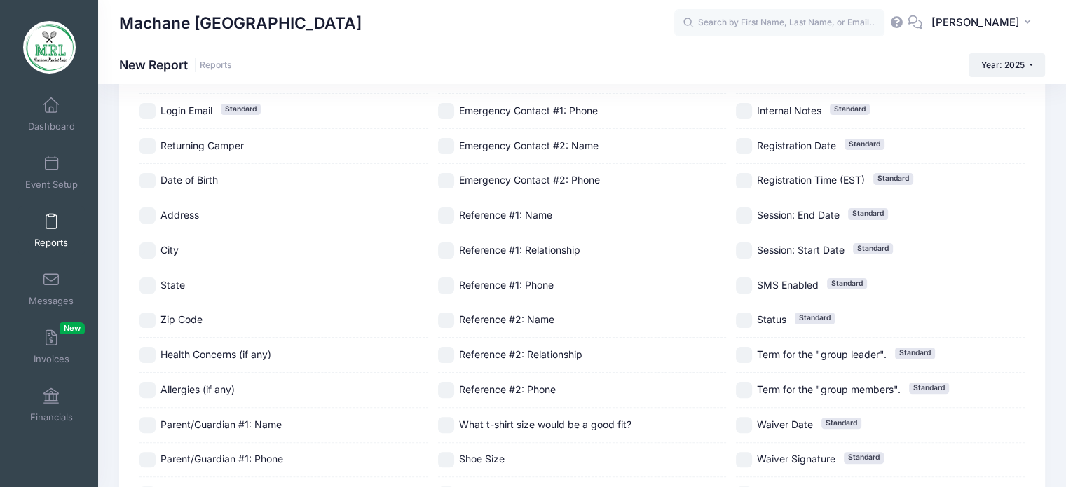
scroll to position [280, 0]
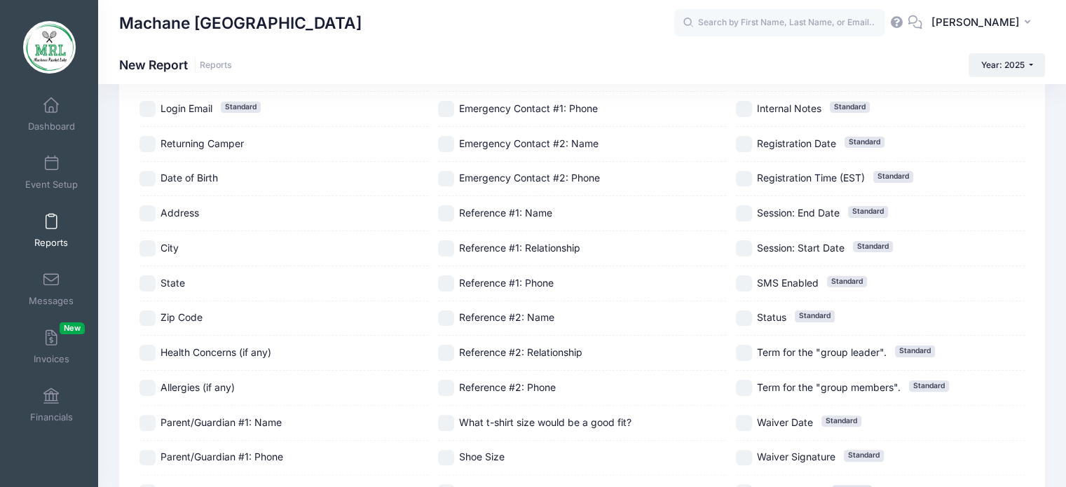
click at [449, 459] on input "Shoe Size" at bounding box center [446, 458] width 16 height 16
checkbox input "true"
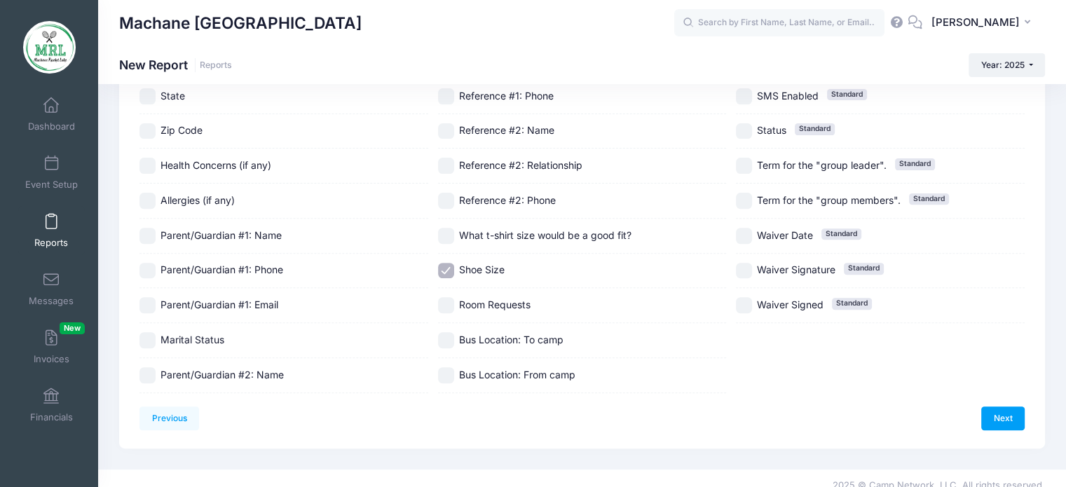
scroll to position [479, 0]
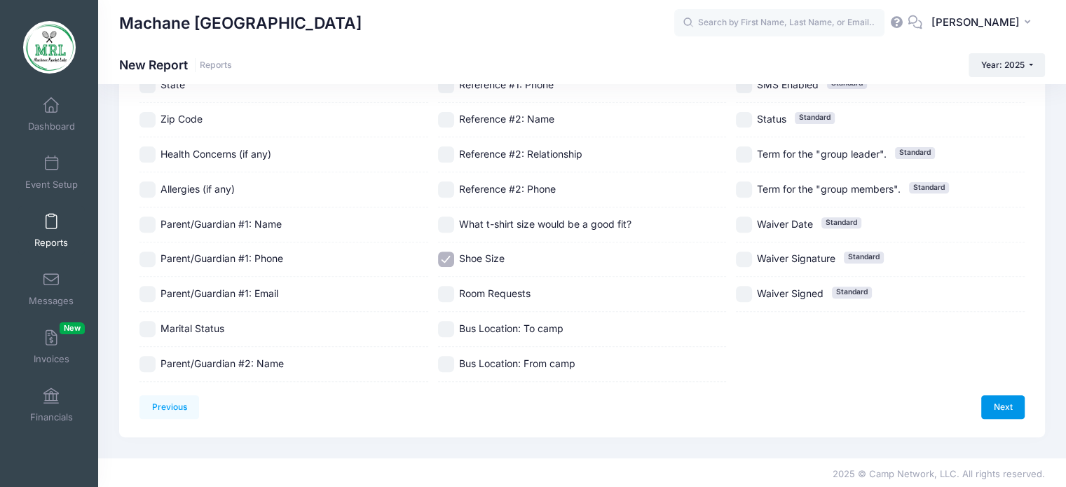
click at [1007, 403] on link "Next" at bounding box center [1002, 407] width 43 height 24
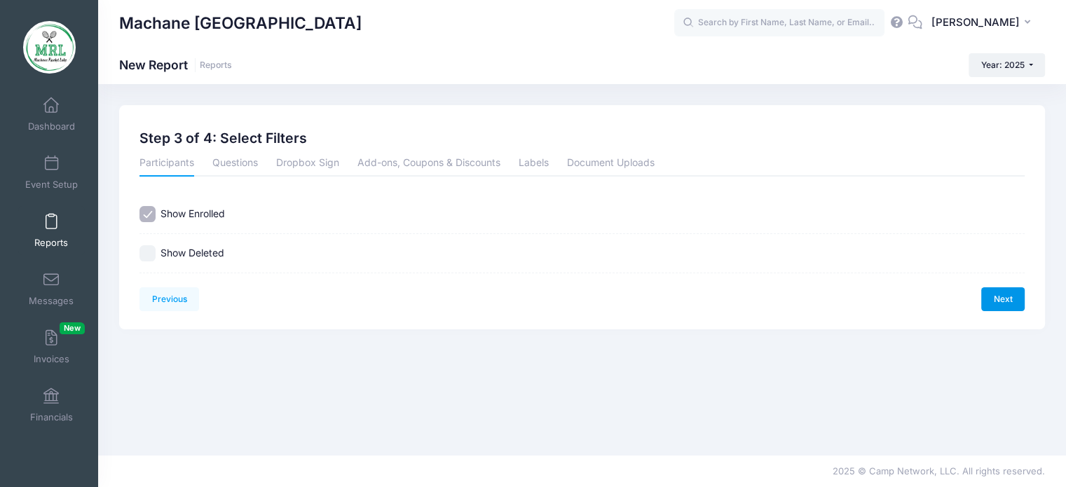
scroll to position [0, 0]
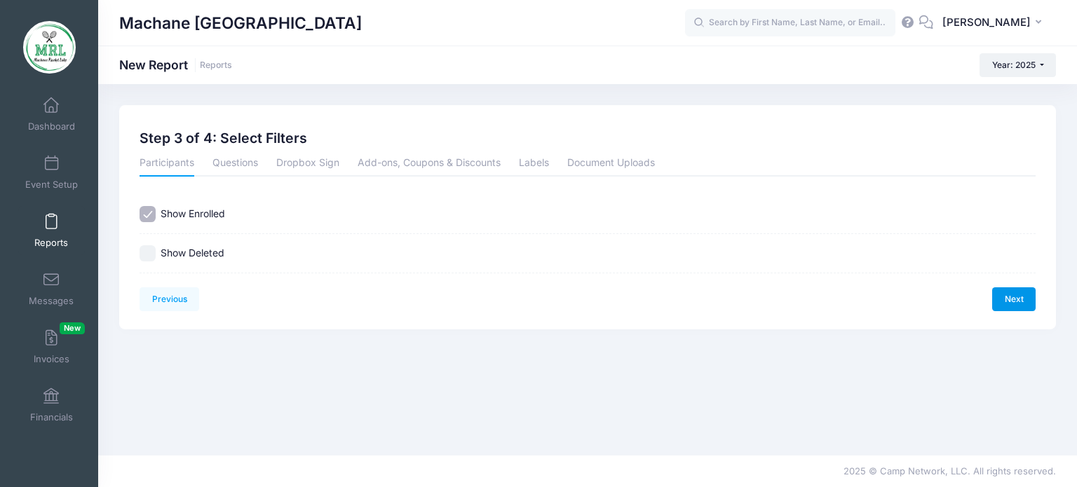
click at [1010, 301] on link "Next" at bounding box center [1013, 299] width 43 height 24
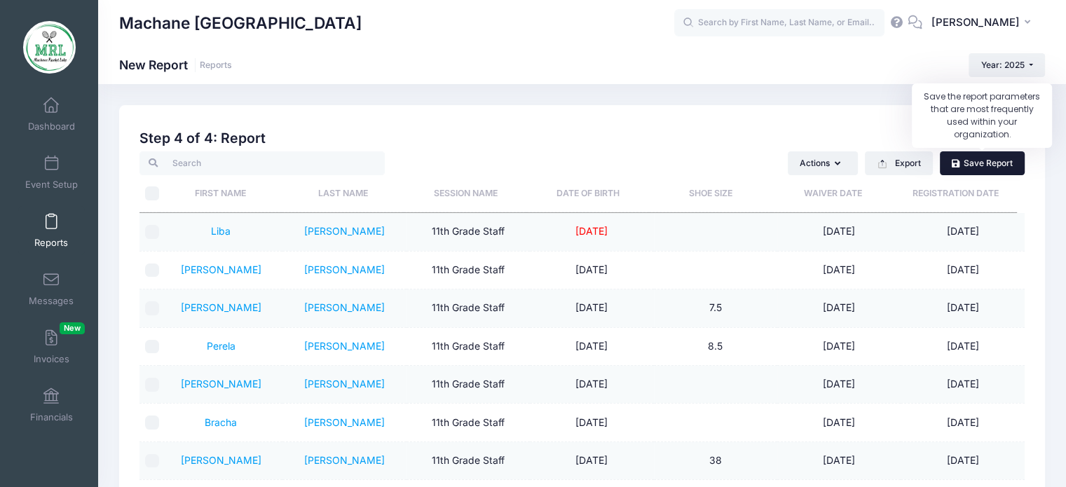
click at [967, 168] on link "Save Report" at bounding box center [982, 163] width 85 height 24
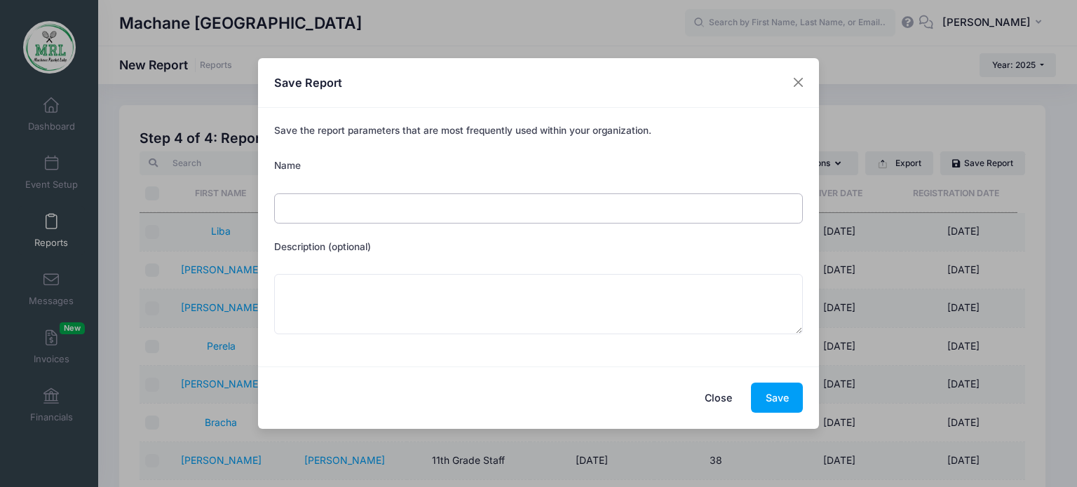
click at [584, 212] on input "Name" at bounding box center [538, 208] width 529 height 30
type input "Staff shoe size list"
click at [775, 393] on button "Save" at bounding box center [777, 398] width 52 height 30
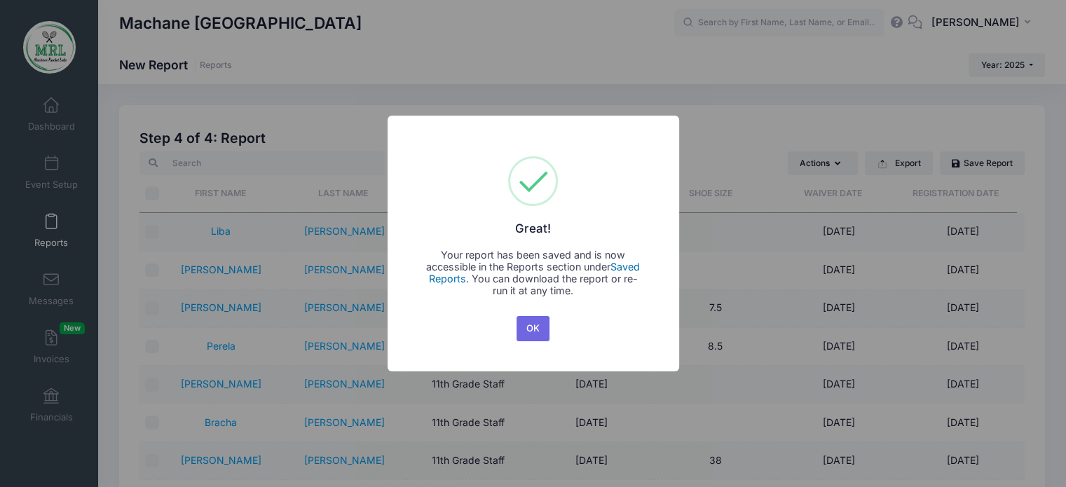
click at [632, 266] on link "Saved Reports" at bounding box center [535, 273] width 212 height 24
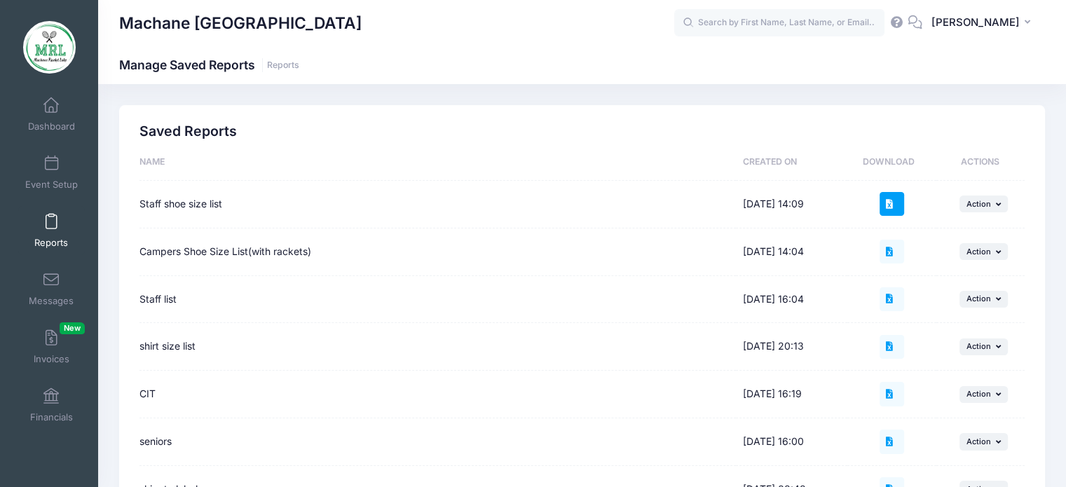
click at [897, 198] on button at bounding box center [892, 204] width 24 height 24
click at [57, 123] on span "Dashboard" at bounding box center [51, 127] width 47 height 12
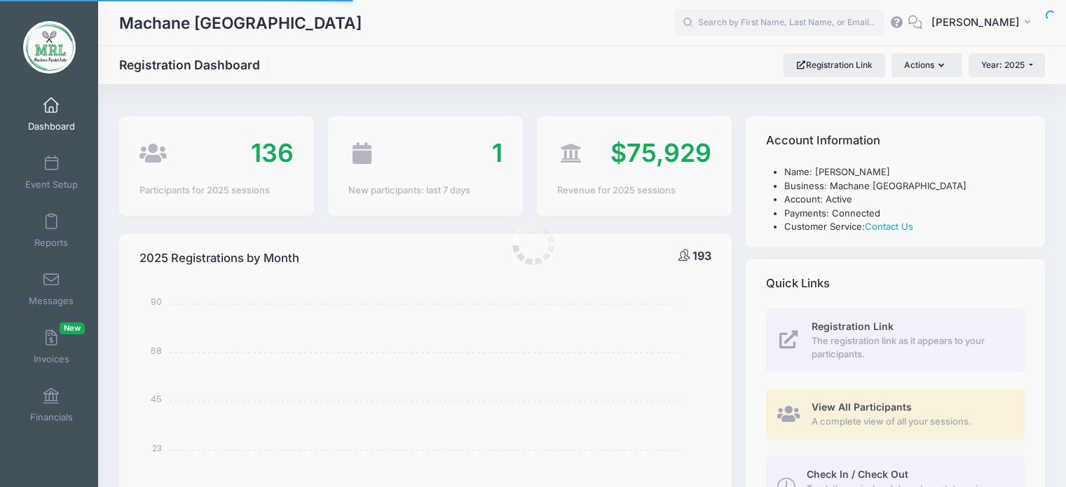
select select
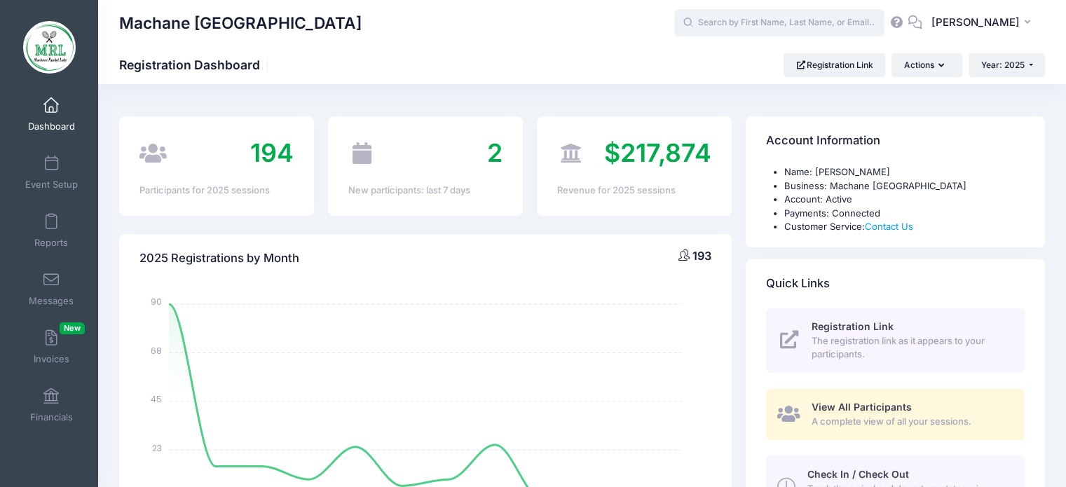
click at [740, 22] on input "text" at bounding box center [779, 23] width 210 height 28
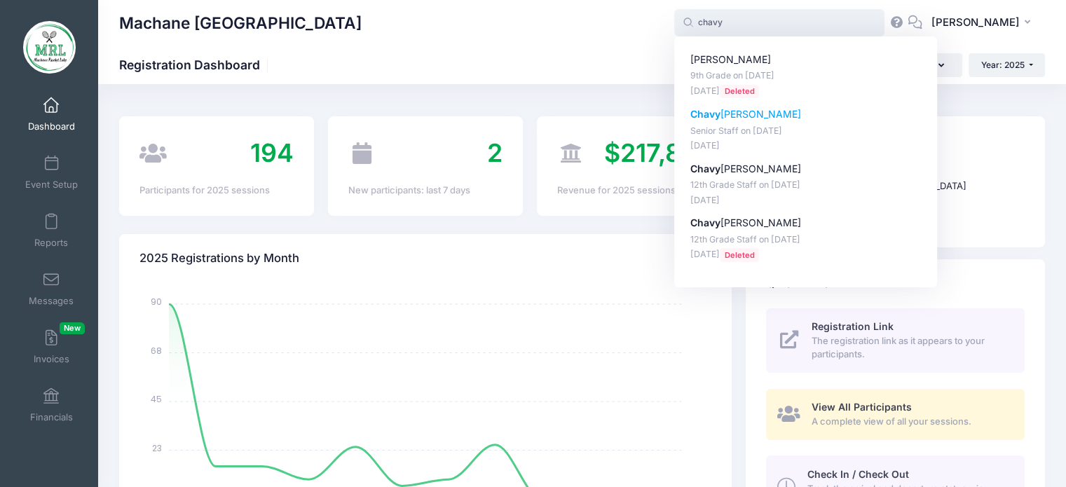
click at [759, 144] on p "[DATE]" at bounding box center [806, 146] width 231 height 13
type input "[PERSON_NAME] (Senior Staff, [DATE])"
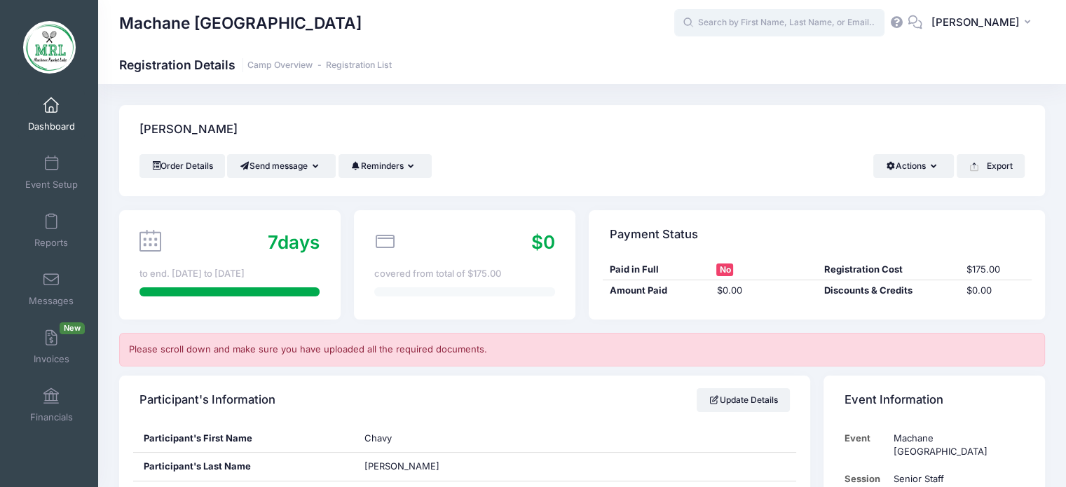
click at [785, 23] on input "text" at bounding box center [779, 23] width 210 height 28
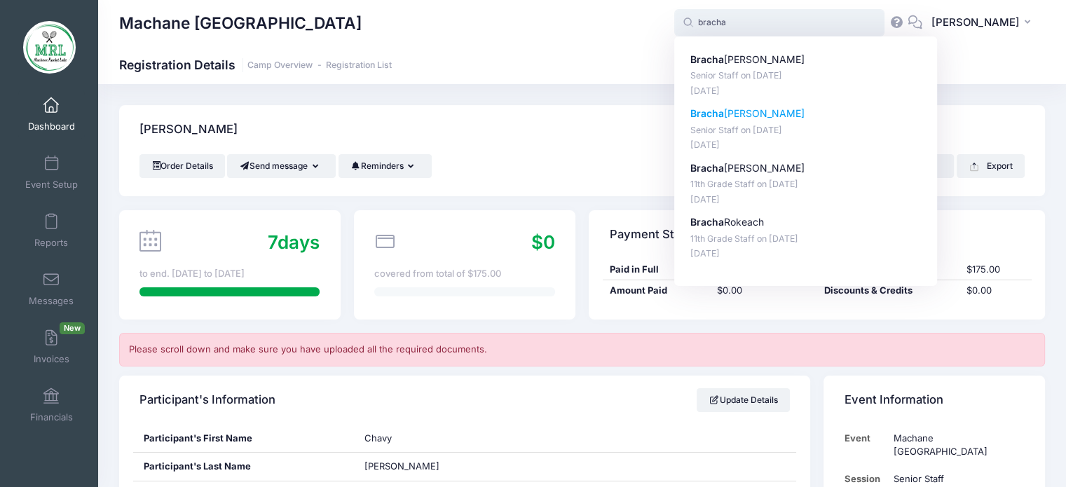
click at [758, 128] on p "Senior Staff on [DATE]" at bounding box center [806, 130] width 231 height 13
type input "[PERSON_NAME] (Senior Staff, [DATE])"
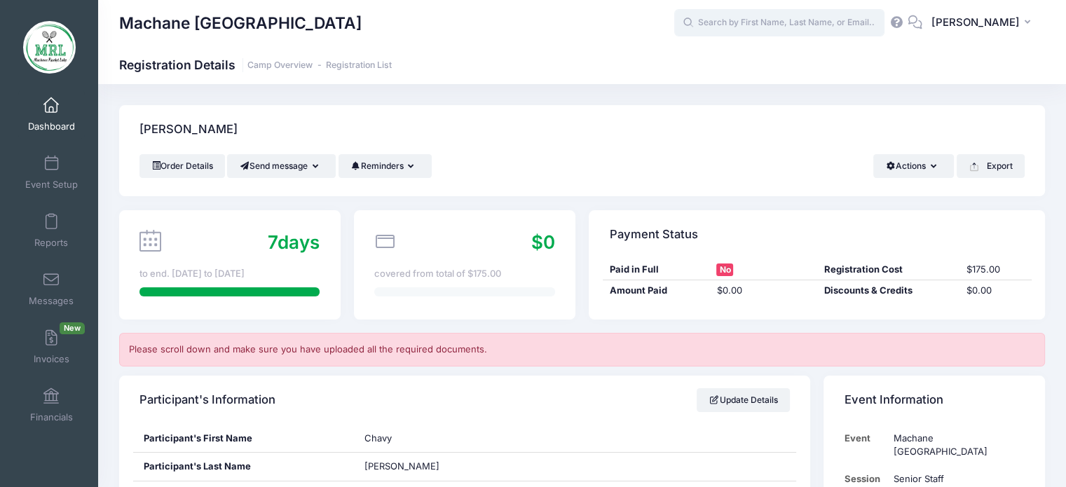
click at [755, 18] on input "text" at bounding box center [779, 23] width 210 height 28
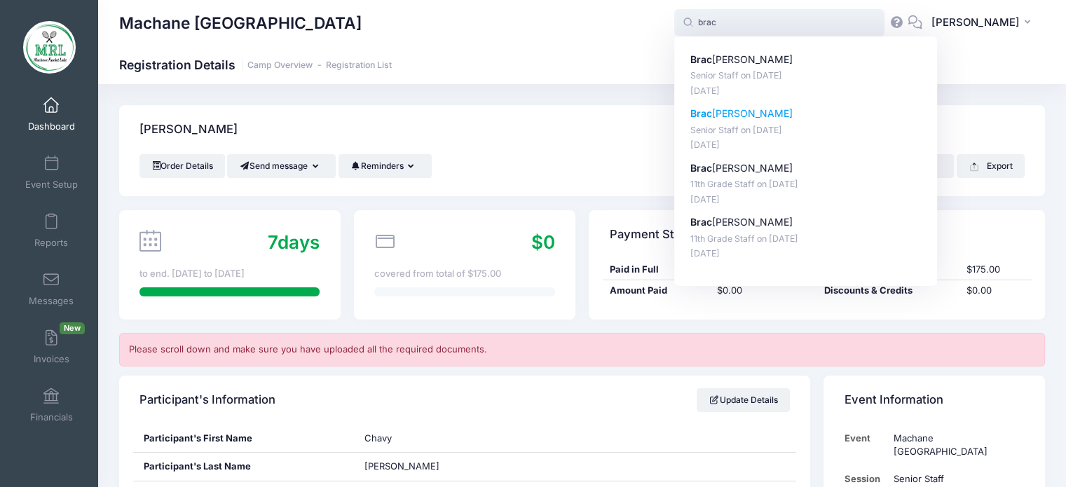
click at [756, 116] on p "Brac ha Waxler" at bounding box center [806, 114] width 231 height 15
type input "Bracha Waxler (Senior Staff, Aug-14, 2025)"
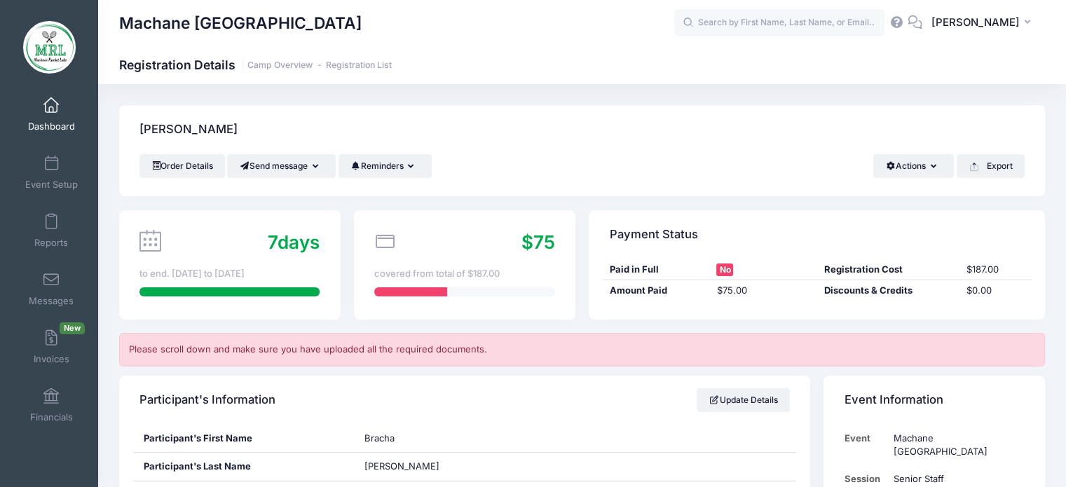
click at [752, 112] on div "Waxler, Bracha" at bounding box center [582, 129] width 926 height 49
click at [738, 25] on input "text" at bounding box center [779, 23] width 210 height 28
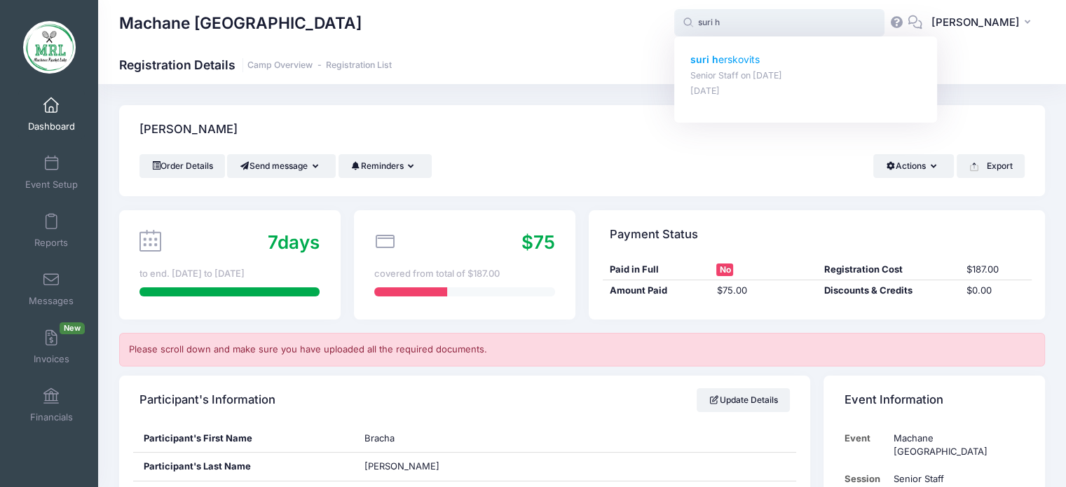
click at [733, 58] on p "suri h erskovits" at bounding box center [806, 60] width 231 height 15
type input "suri herskovits (Senior Staff, Aug-14, 2025)"
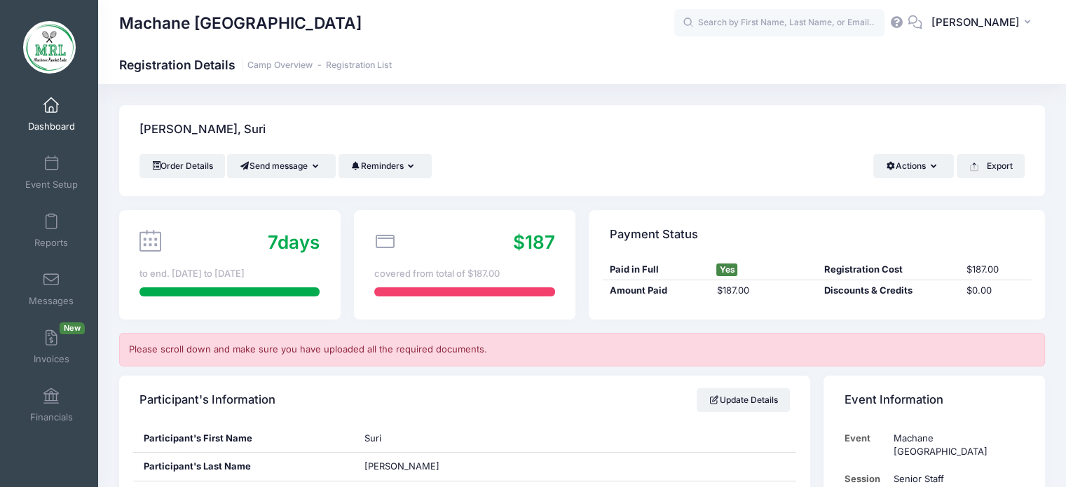
click at [733, 58] on div "Machane [GEOGRAPHIC_DATA] Registration Details Camp Overview Registration List" at bounding box center [582, 65] width 968 height 20
